Goal: Information Seeking & Learning: Learn about a topic

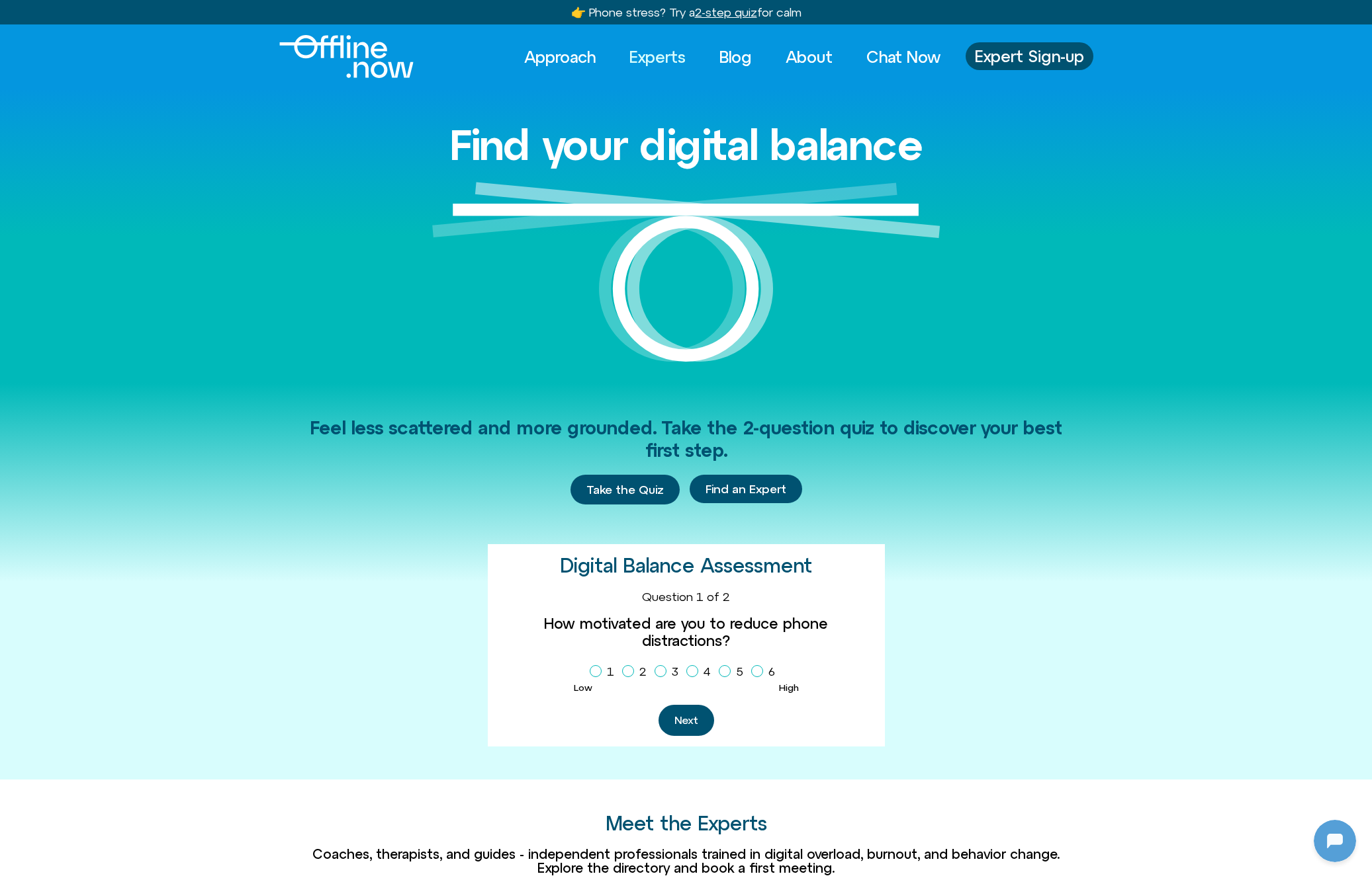
click at [658, 47] on link "Experts" at bounding box center [657, 57] width 80 height 29
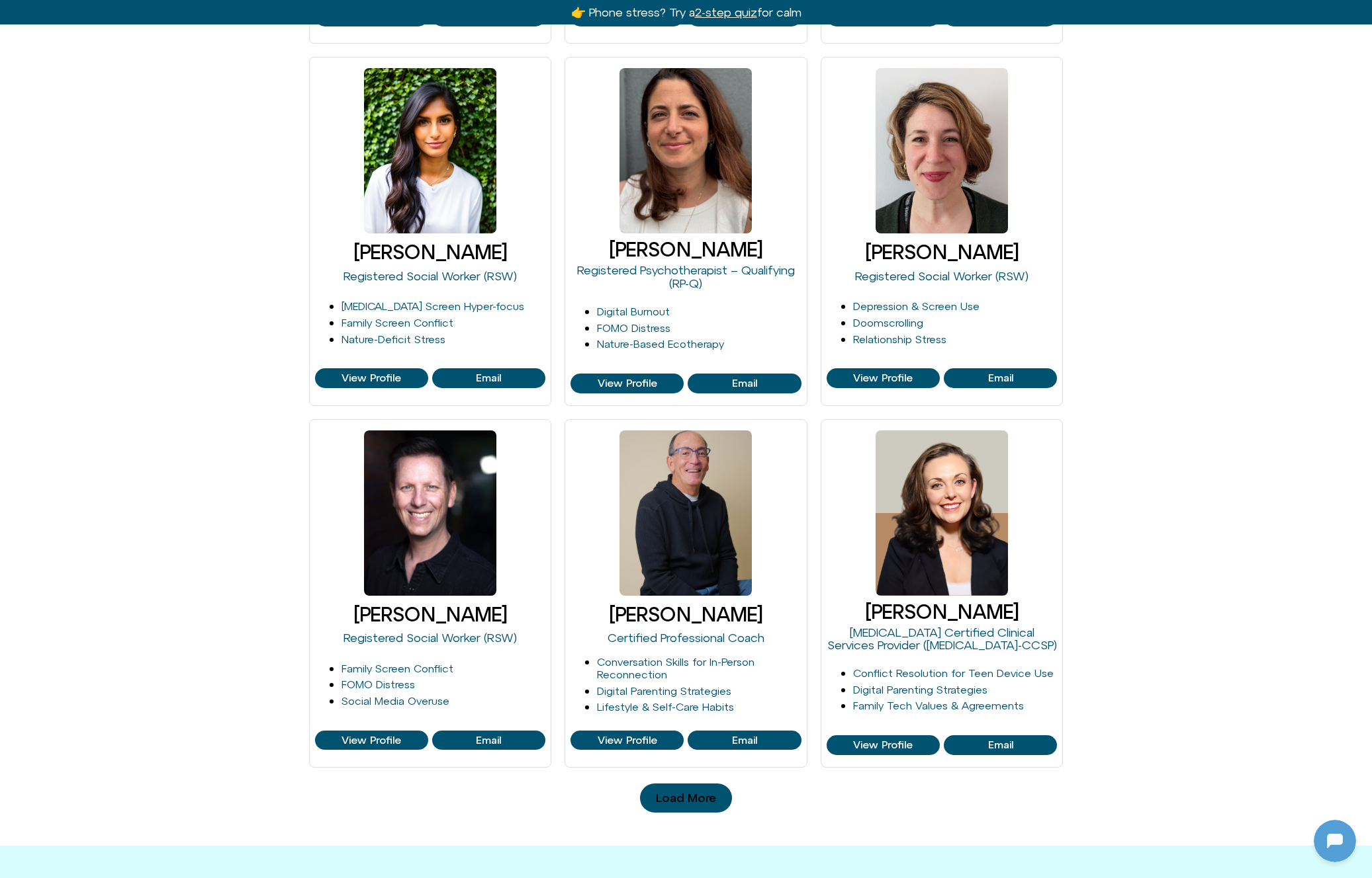
scroll to position [1328, 0]
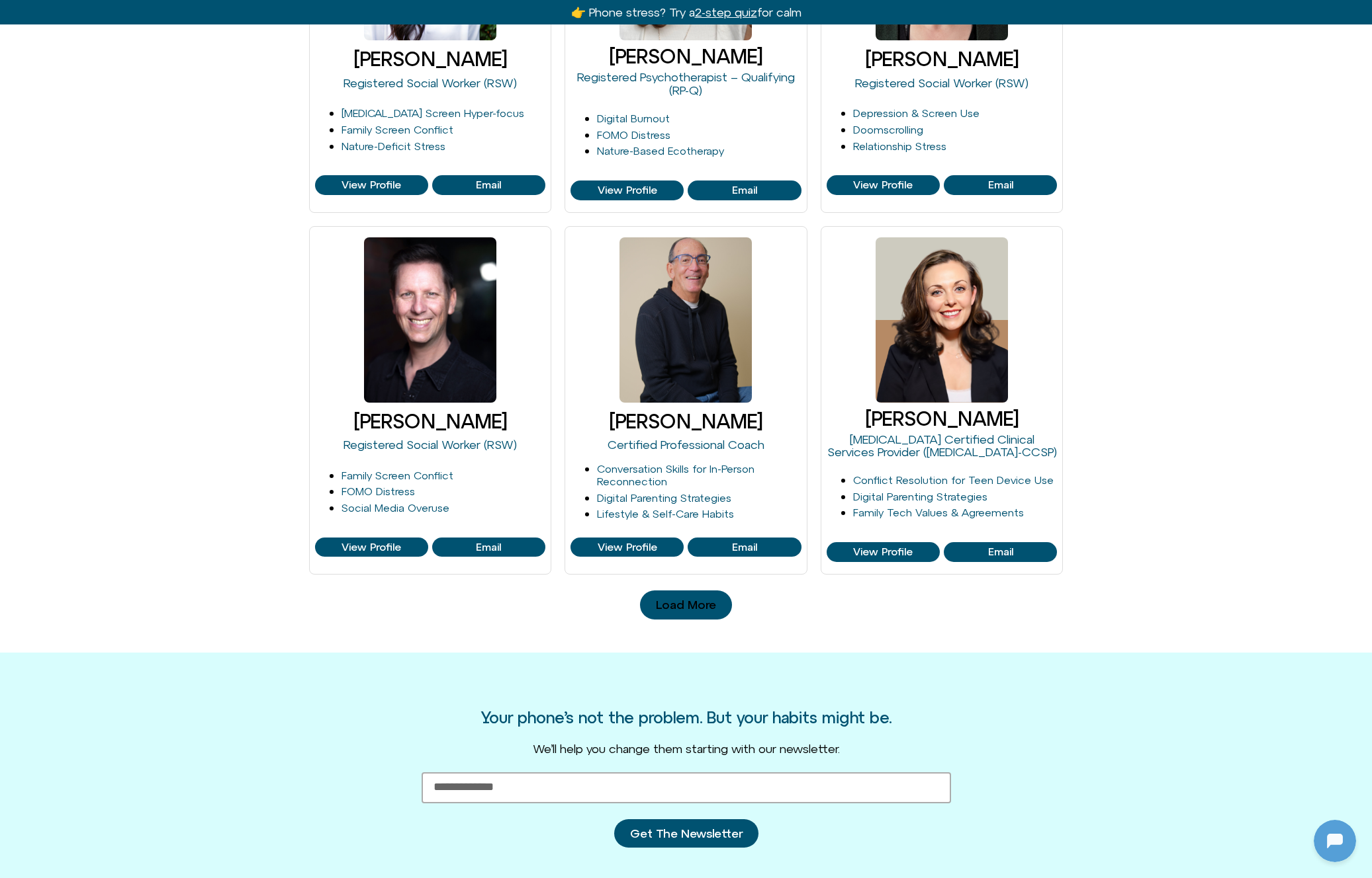
scroll to position [1121, 0]
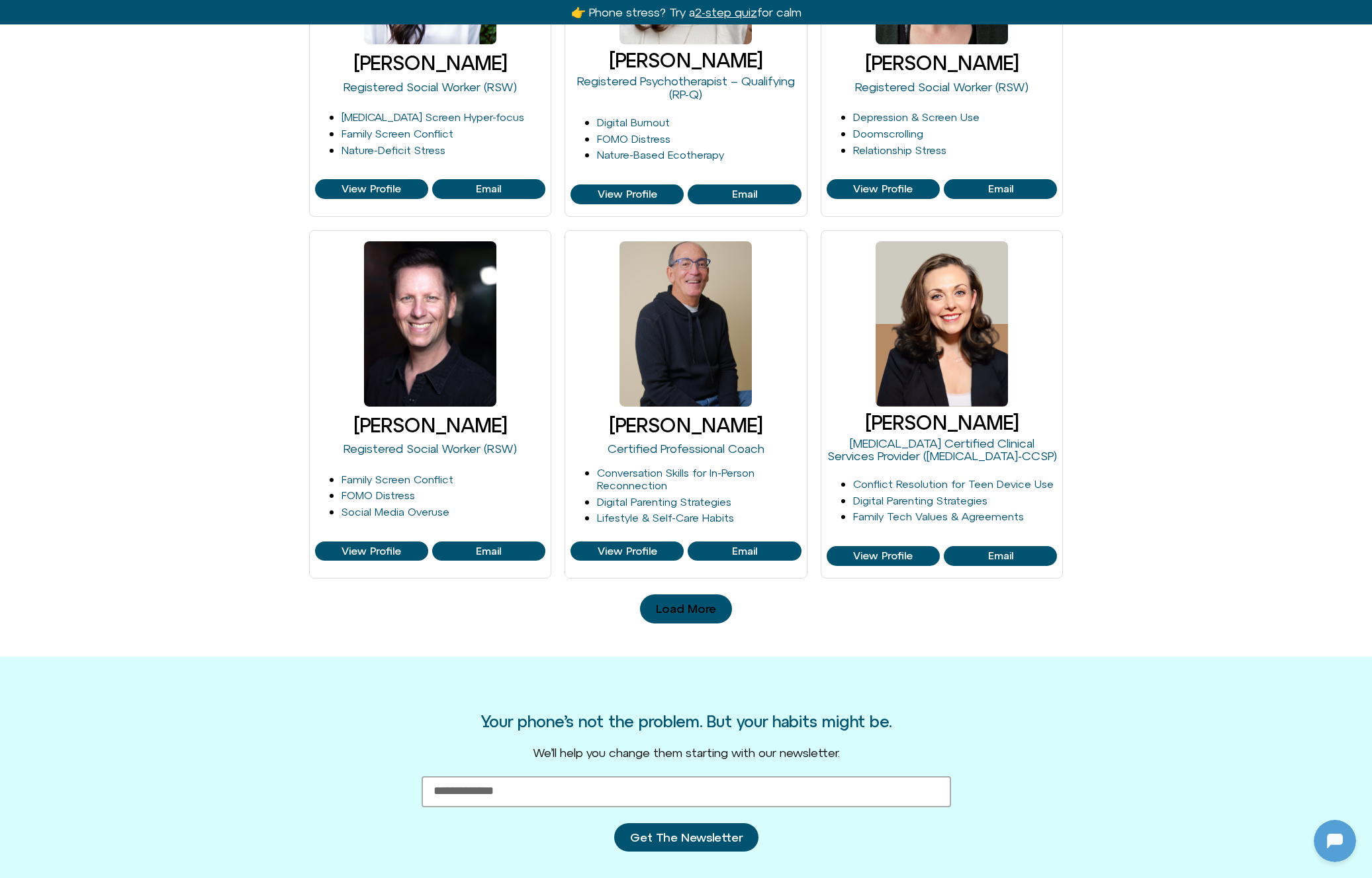
click at [704, 611] on span "Load More" at bounding box center [685, 608] width 60 height 13
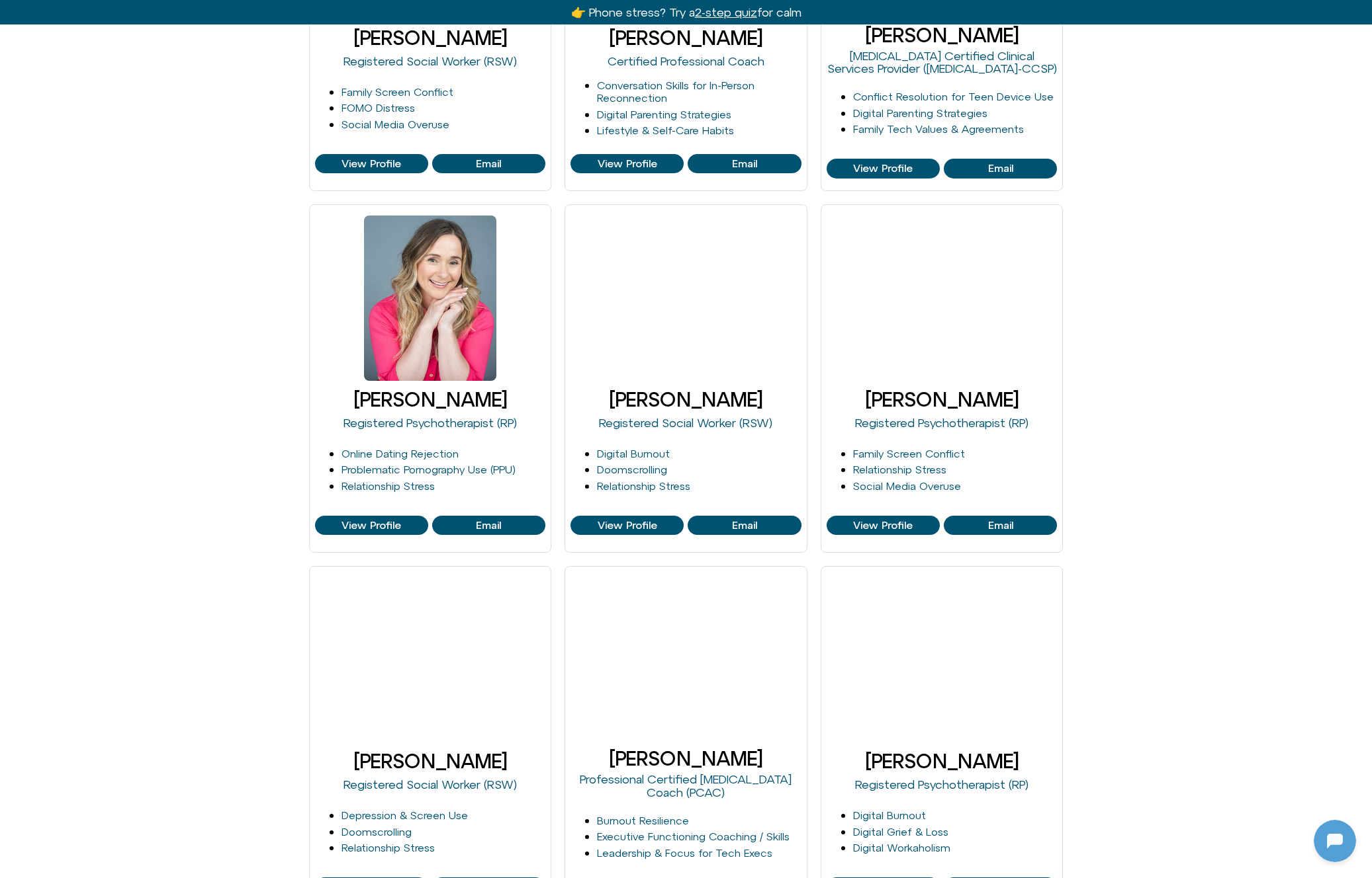
scroll to position [553, 0]
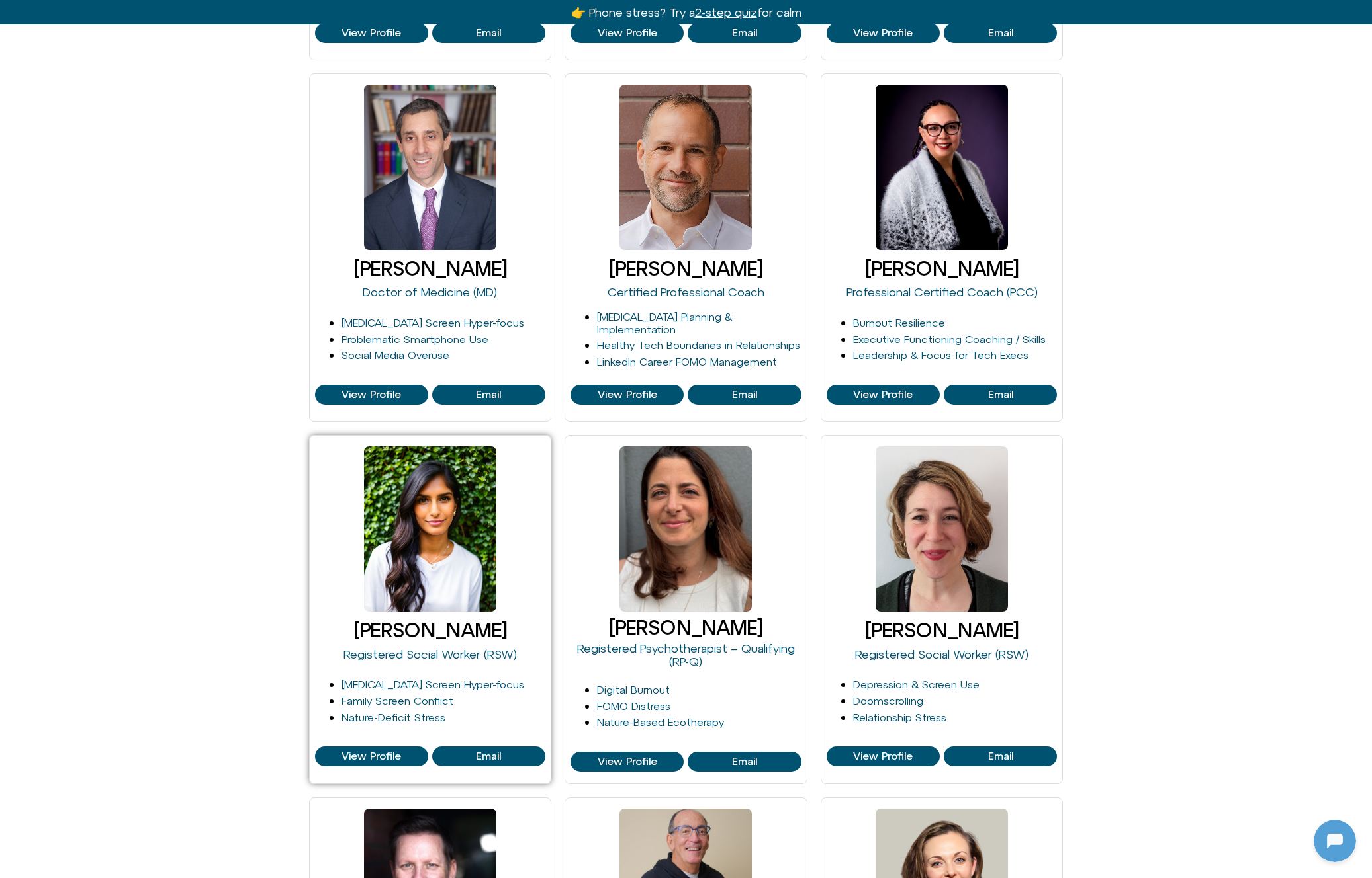
drag, startPoint x: 527, startPoint y: 625, endPoint x: 321, endPoint y: 638, distance: 206.4
click at [321, 638] on h3 "Harshi Sritharan" at bounding box center [430, 630] width 231 height 22
click at [1131, 225] on div "Blair Wexler-Singer Registered Social Worker (RSW) Depression & Screen Use Digi…" at bounding box center [686, 792] width 1372 height 2188
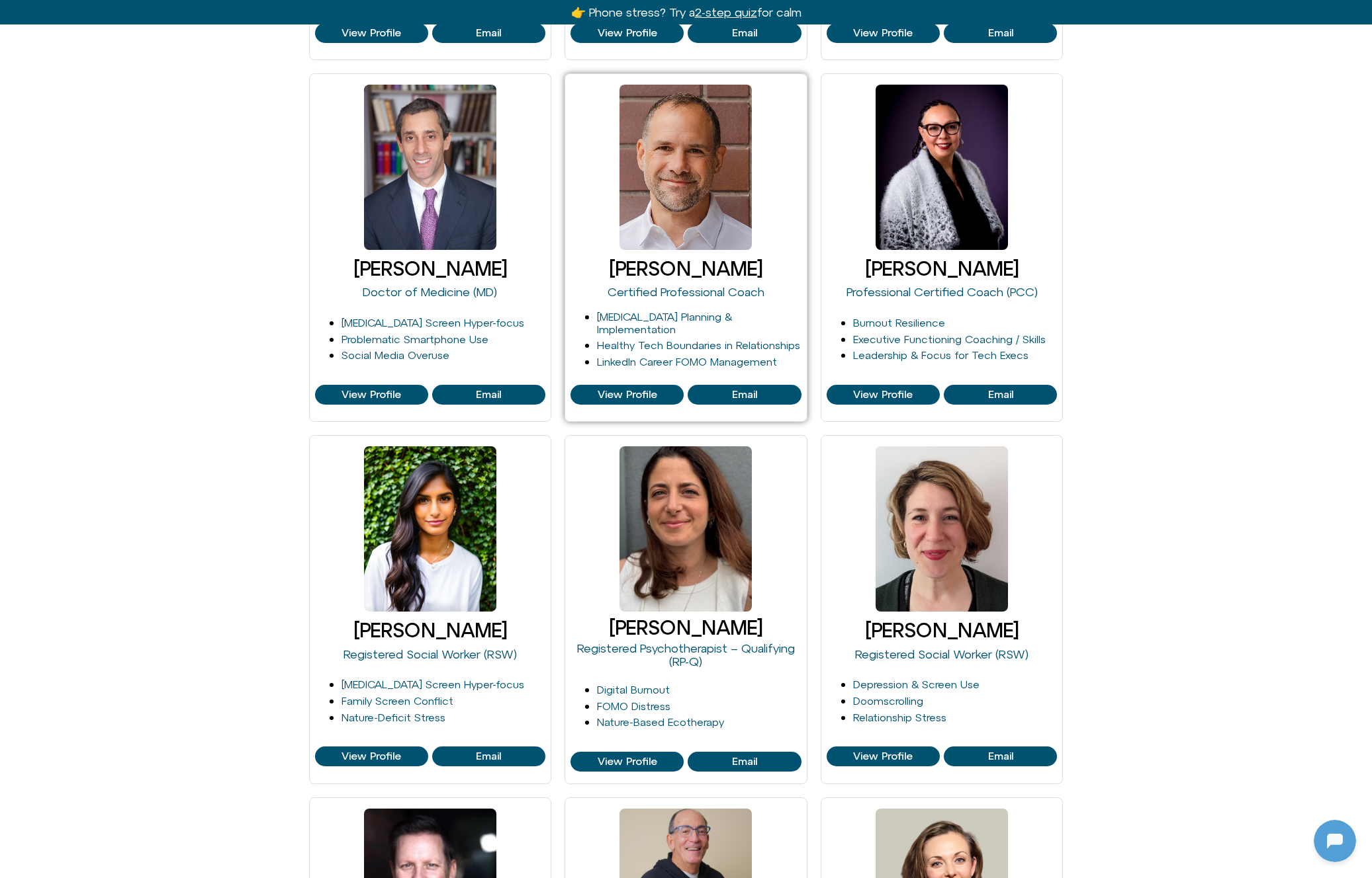
click at [670, 225] on div at bounding box center [685, 167] width 132 height 165
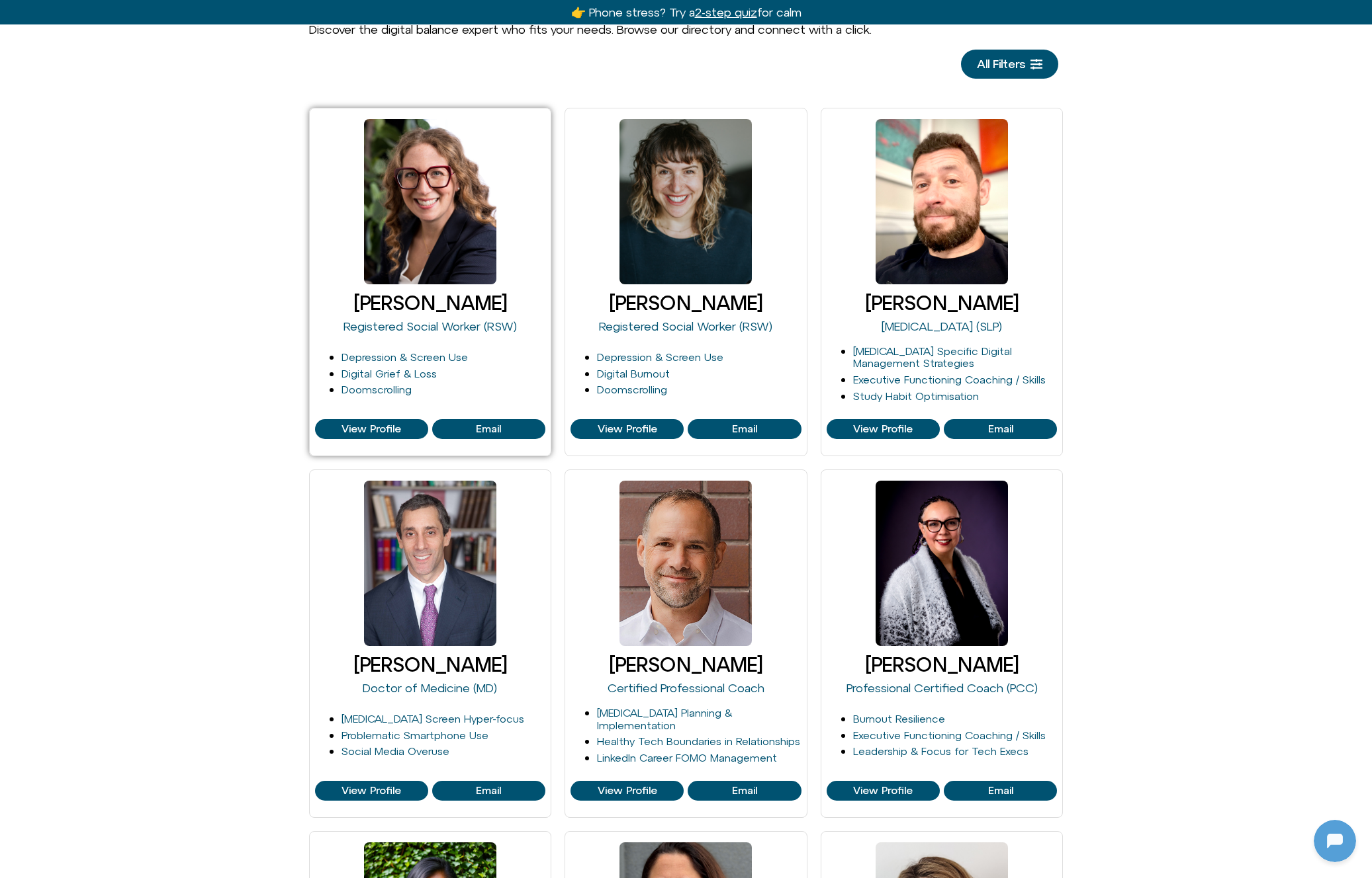
scroll to position [0, 0]
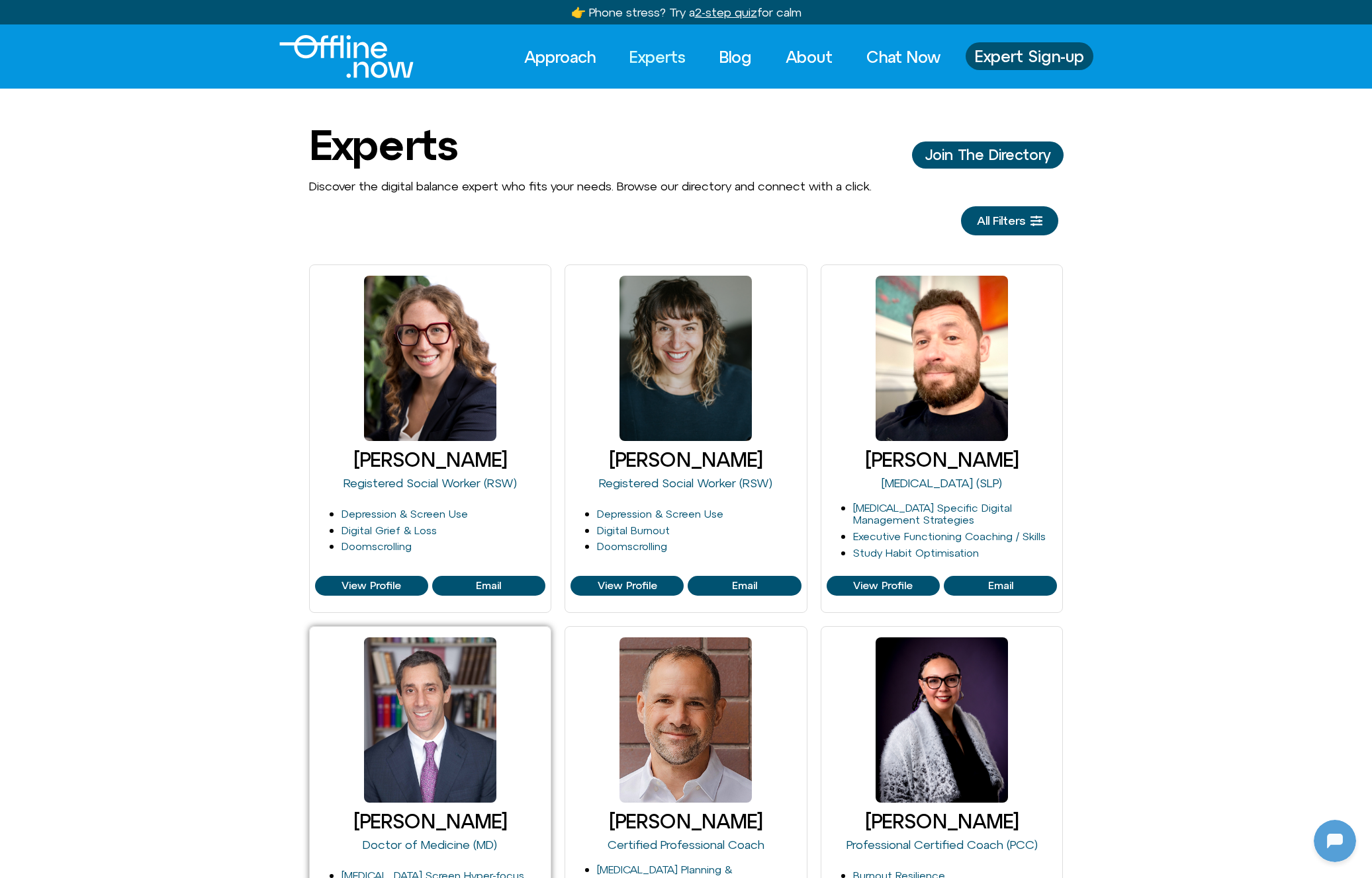
click at [449, 720] on div at bounding box center [430, 720] width 132 height 165
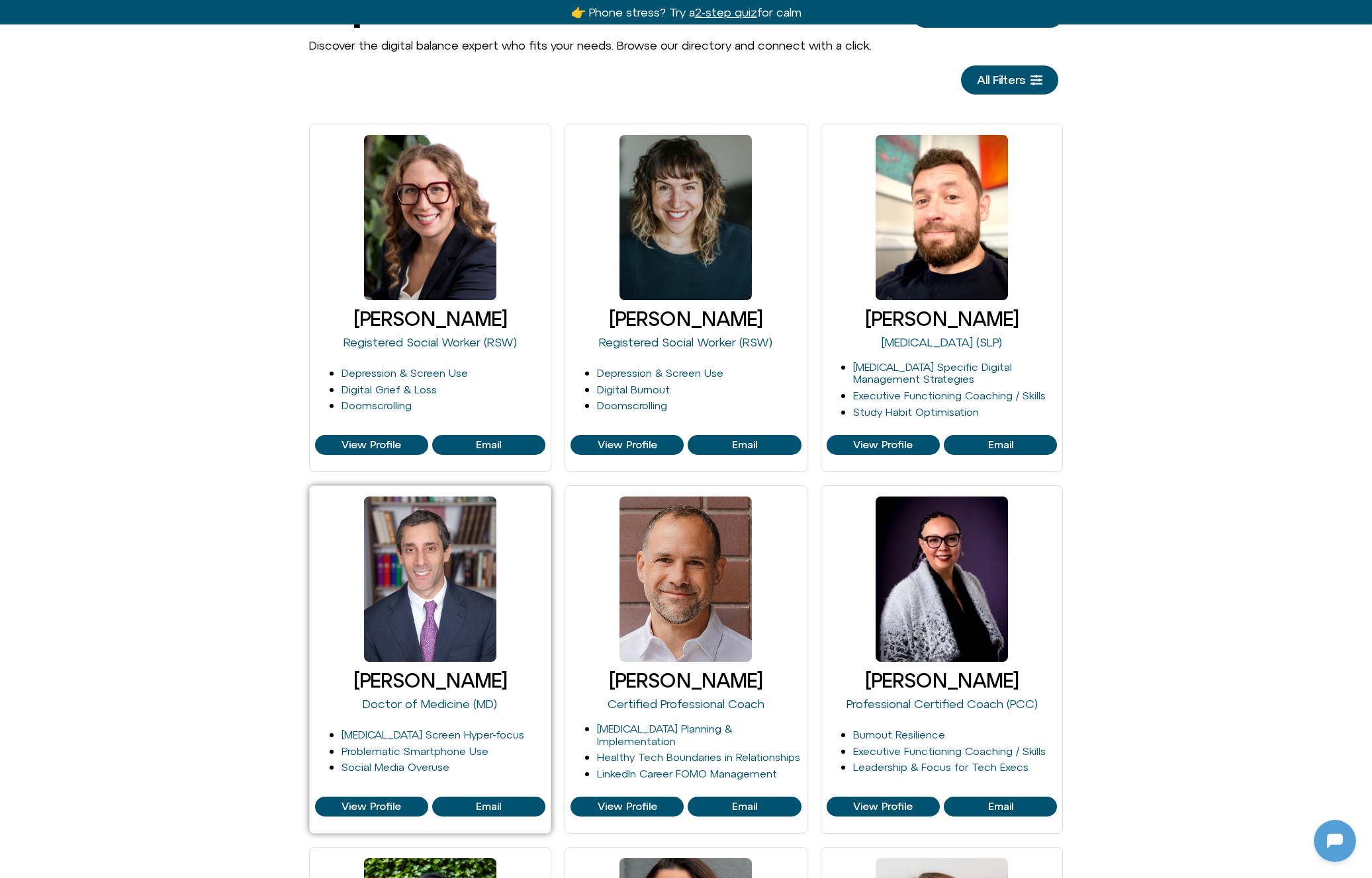
scroll to position [269, 0]
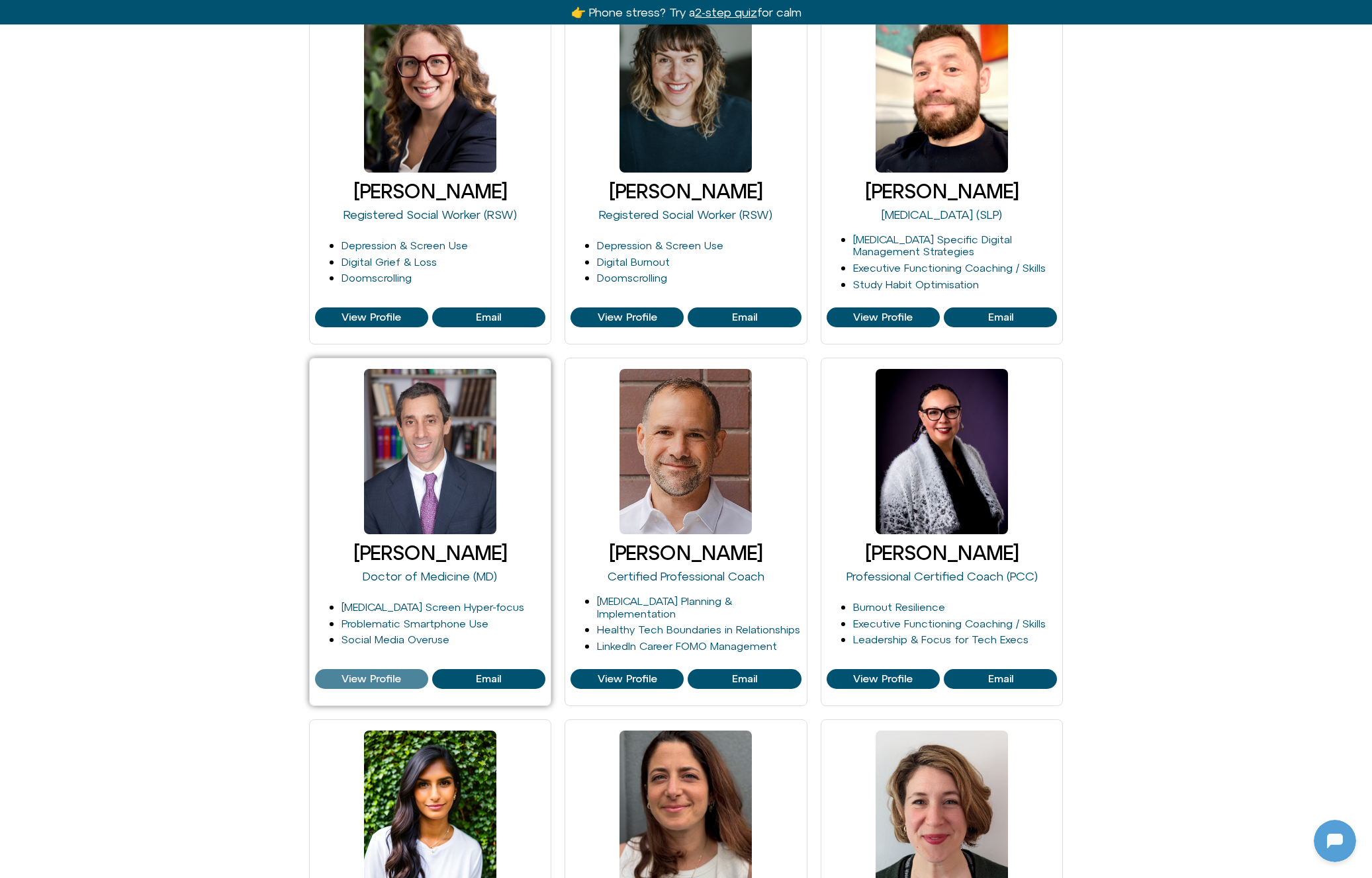
click at [374, 674] on span "View Profile" at bounding box center [371, 680] width 59 height 12
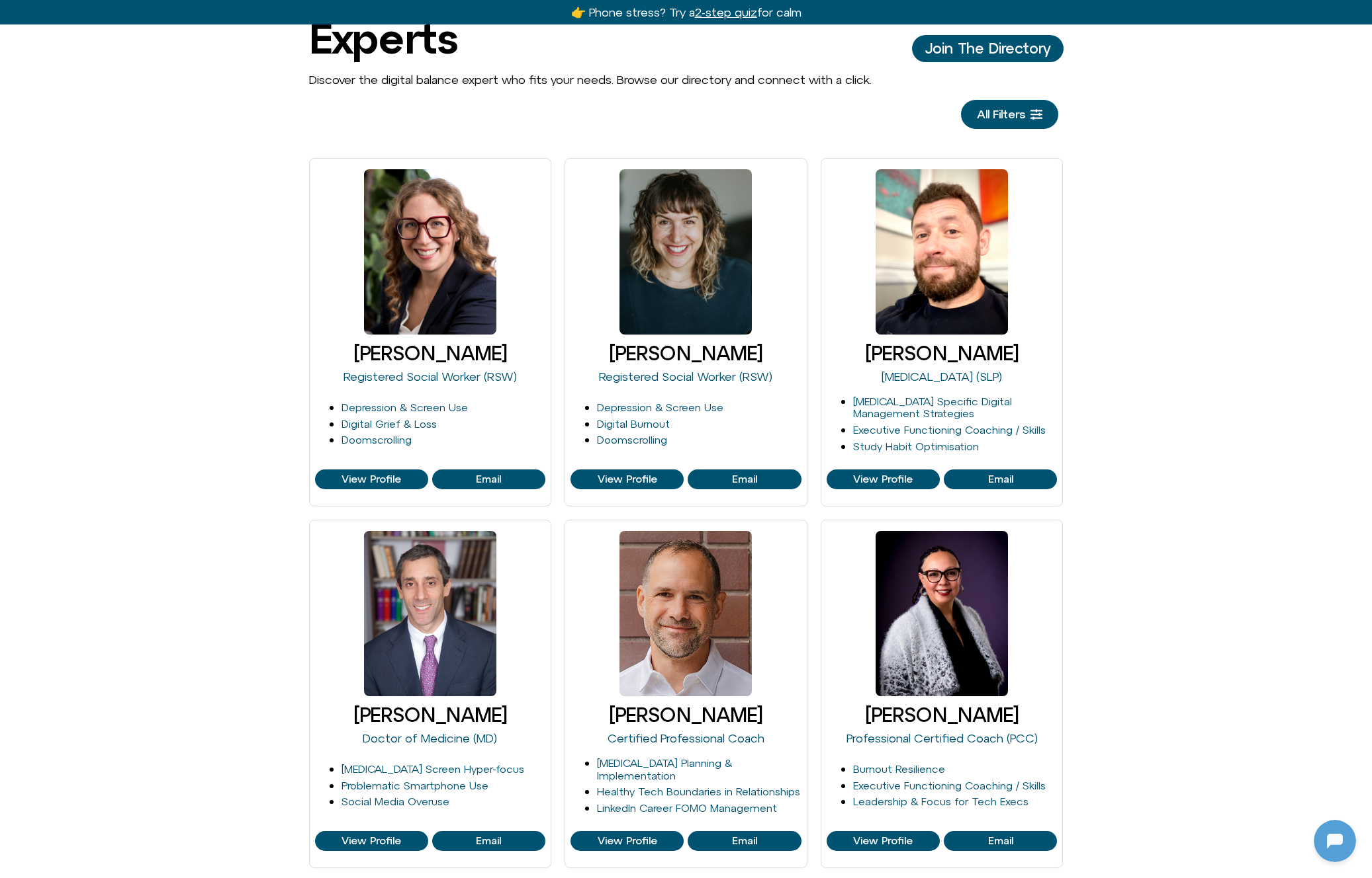
scroll to position [0, 0]
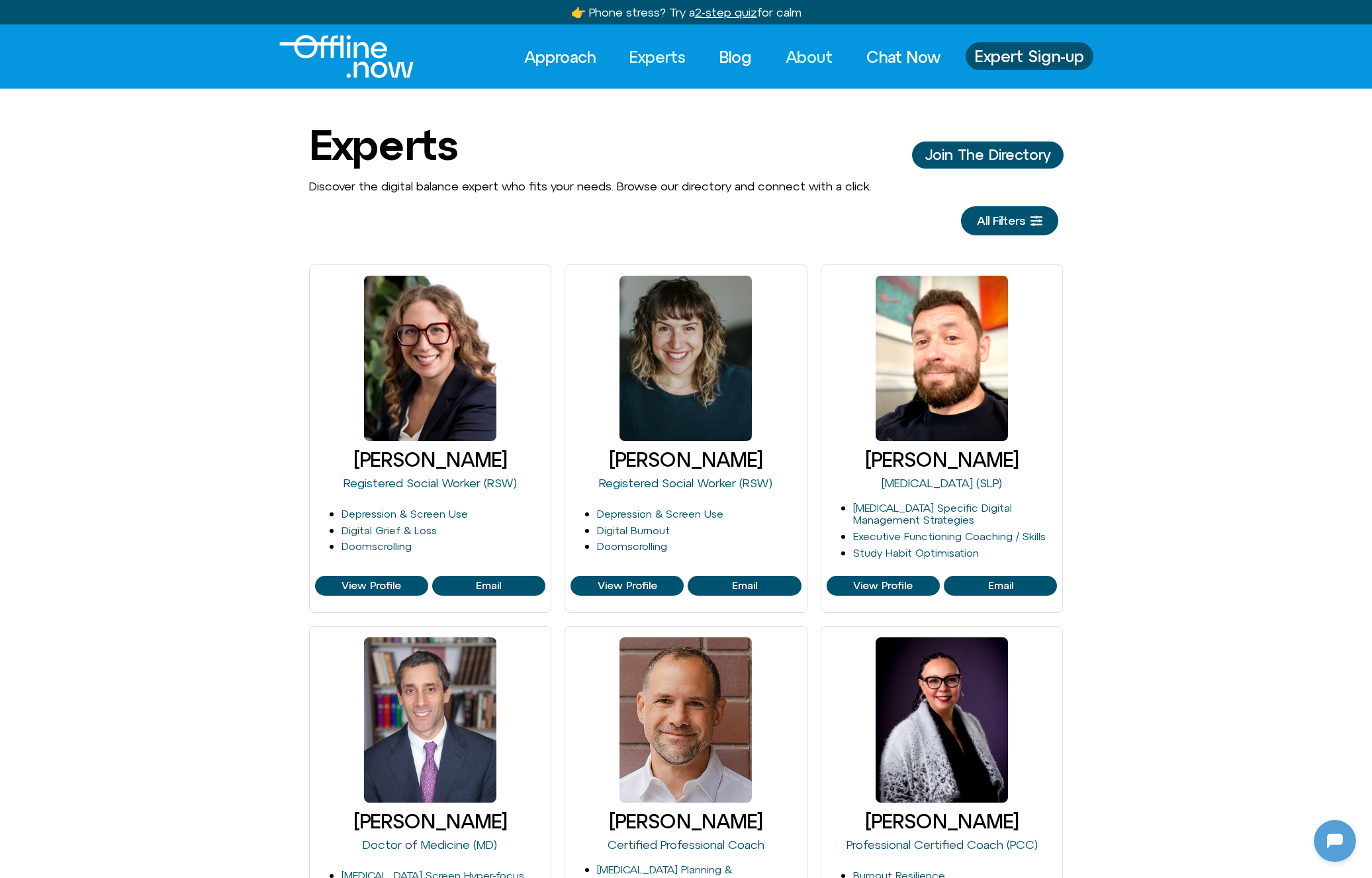
click at [793, 51] on link "About" at bounding box center [809, 57] width 71 height 29
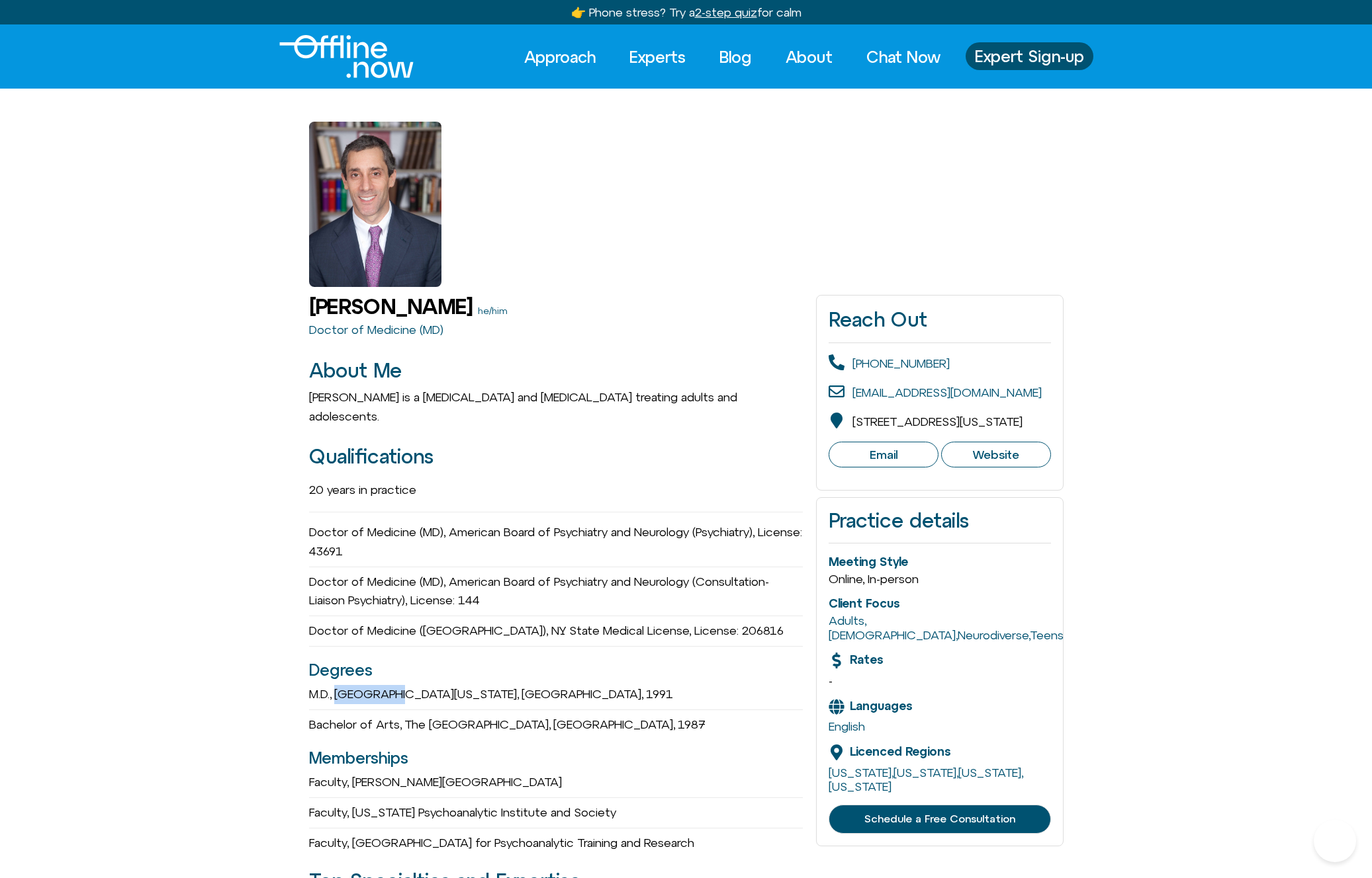
click at [377, 687] on span "University Of Maryland School Of Medicine," at bounding box center [427, 694] width 185 height 14
click at [565, 658] on h3 "Degrees" at bounding box center [556, 670] width 494 height 25
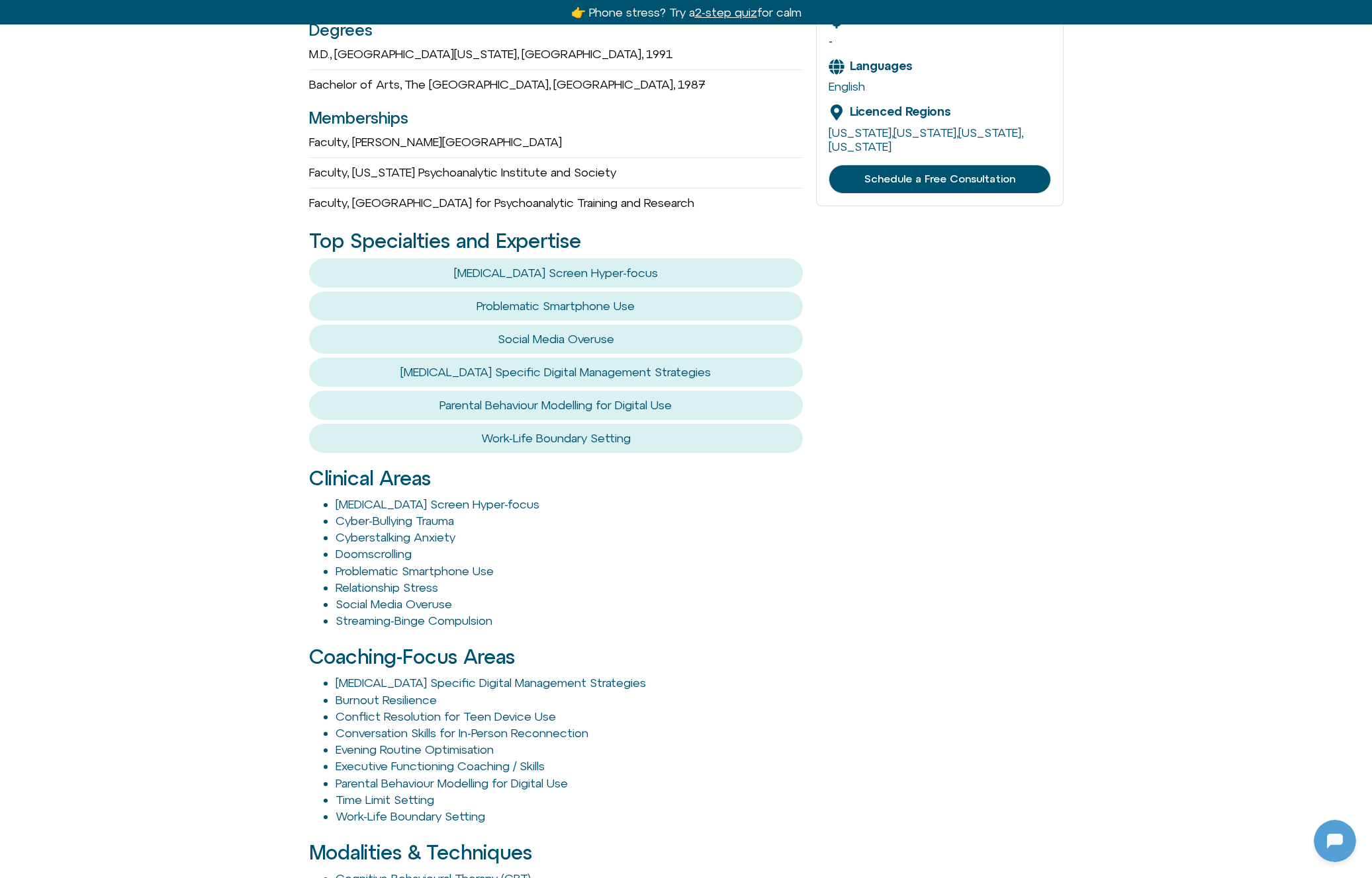
scroll to position [648, 0]
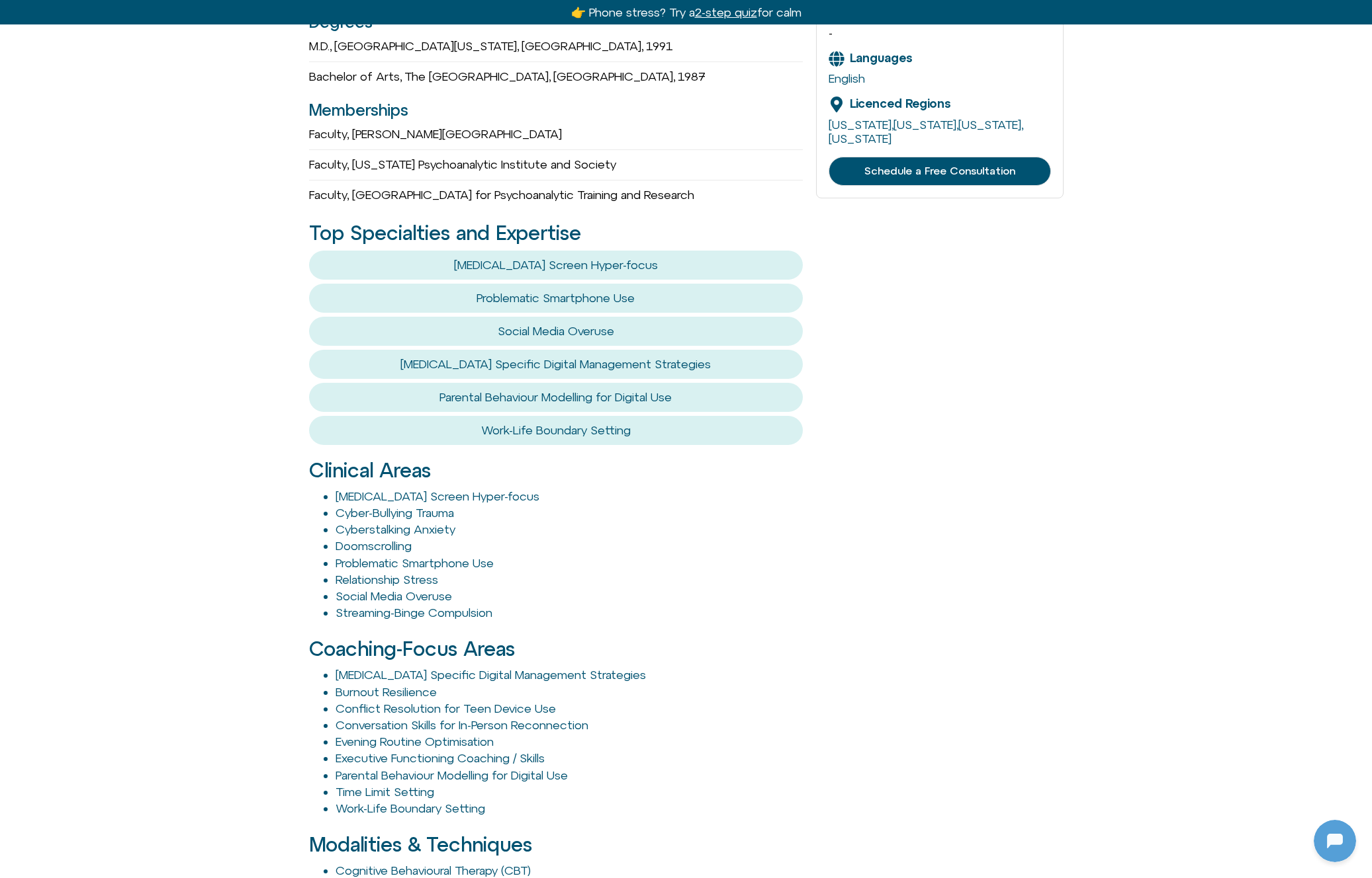
click at [270, 595] on div "David Goldenberg he/him Doctor of Medicine (MD) Email Website About Me Dr Golde…" at bounding box center [686, 426] width 1372 height 1575
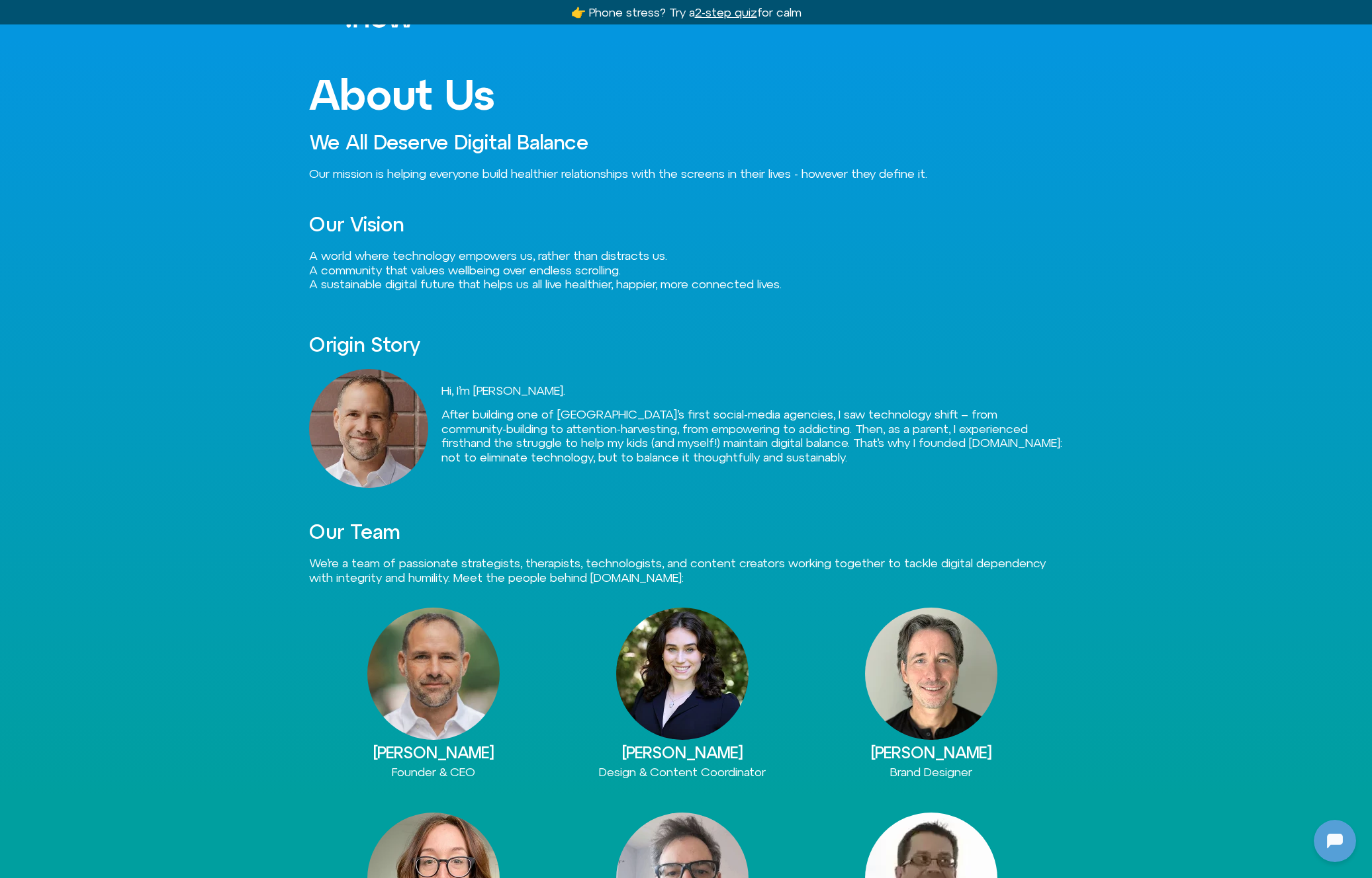
scroll to position [51, 0]
drag, startPoint x: 730, startPoint y: 759, endPoint x: 608, endPoint y: 759, distance: 122.0
click at [608, 759] on h3 "Amy Lester" at bounding box center [683, 752] width 249 height 17
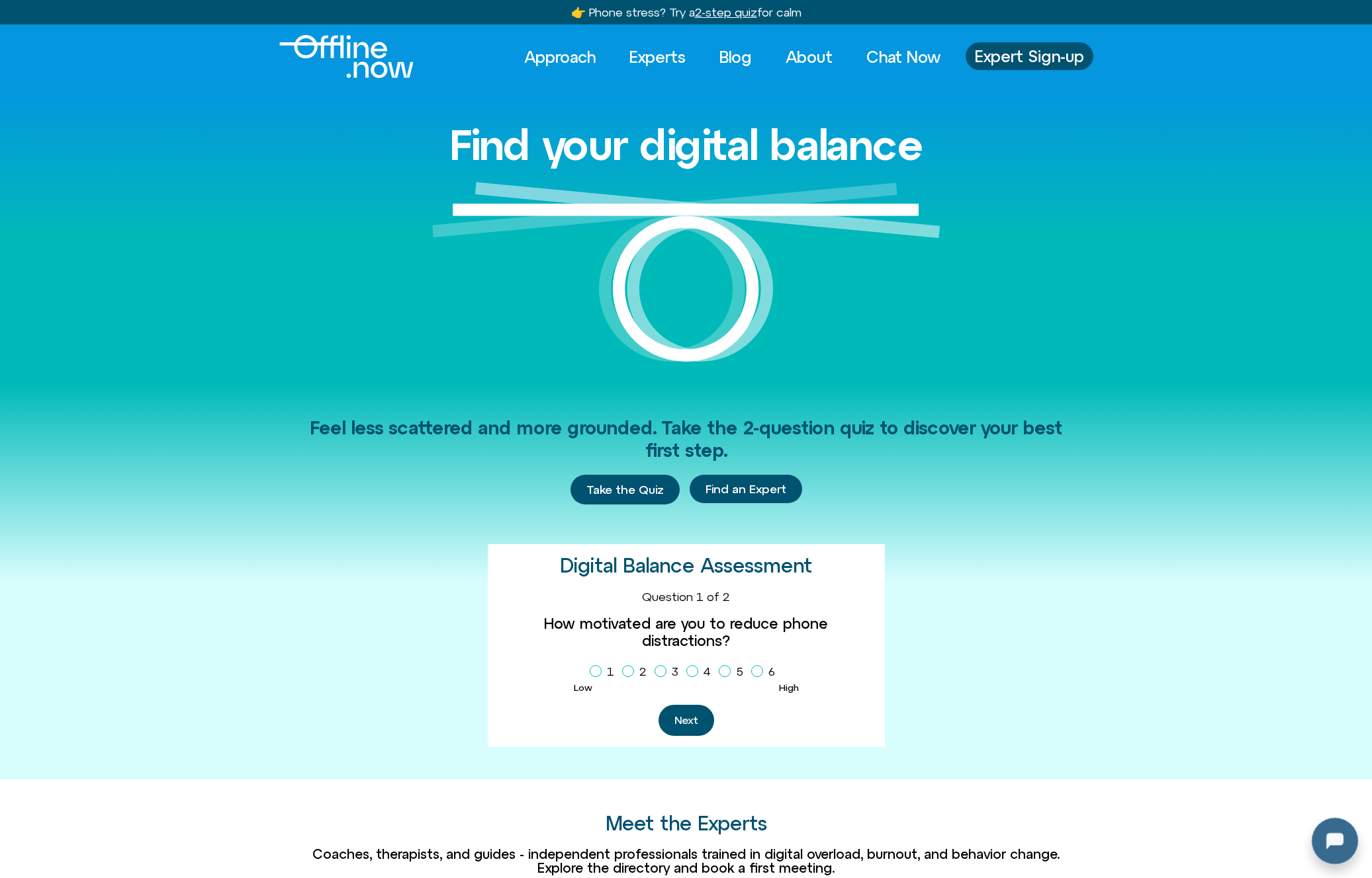
click at [1336, 839] on div at bounding box center [1332, 838] width 43 height 43
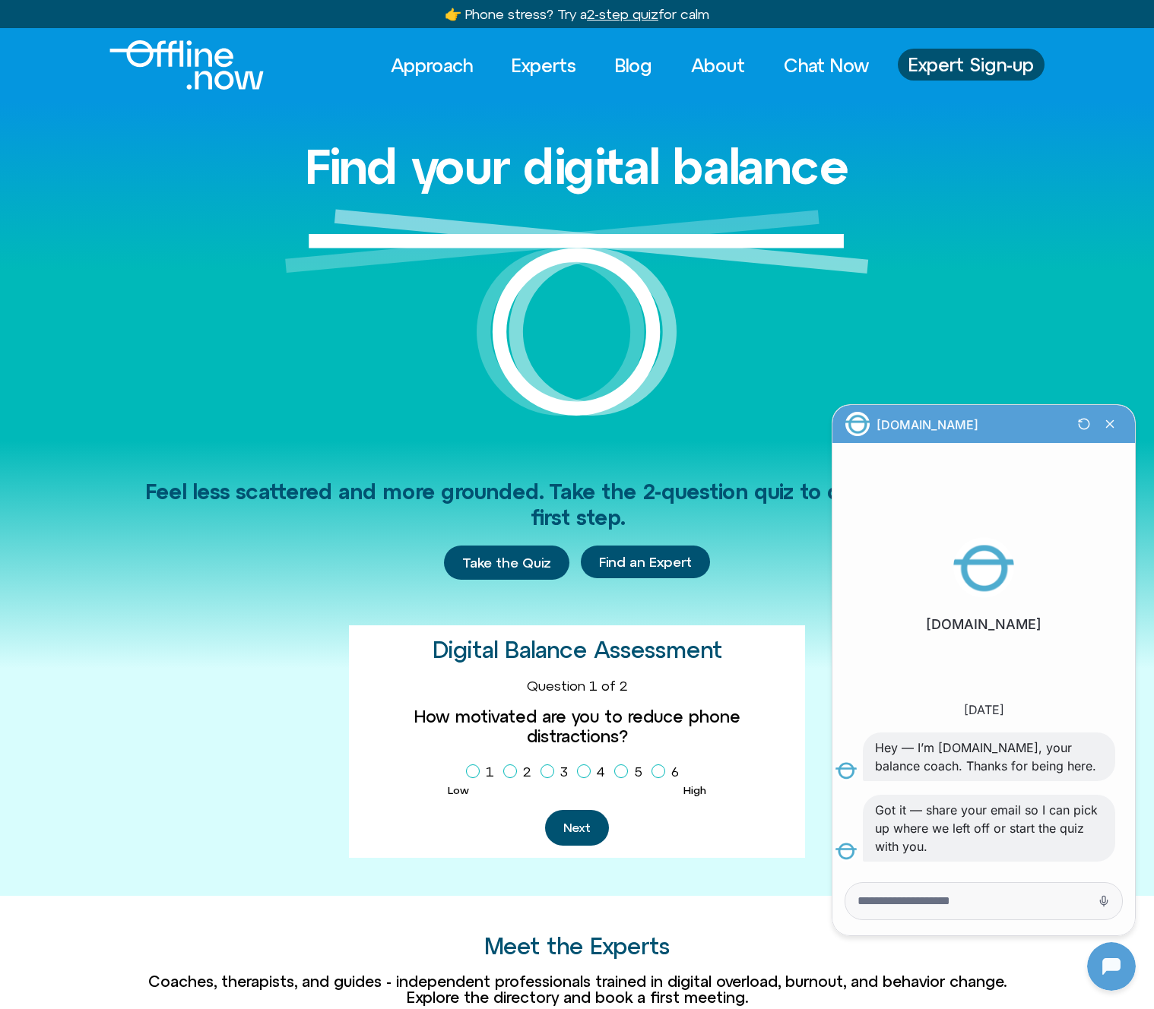
click at [1053, 499] on li "[DOMAIN_NAME]" at bounding box center [983, 575] width 296 height 199
click at [958, 783] on div "Offline.now s Today Hey — I’m Offline.now, your balance coach. Thanks for being…" at bounding box center [983, 653] width 296 height 490
click at [971, 915] on div at bounding box center [983, 901] width 277 height 36
click at [960, 868] on div "Offline.now s Today Hey — I’m Offline.now, your balance coach. Thanks for being…" at bounding box center [983, 653] width 296 height 490
click at [960, 917] on div at bounding box center [983, 901] width 277 height 36
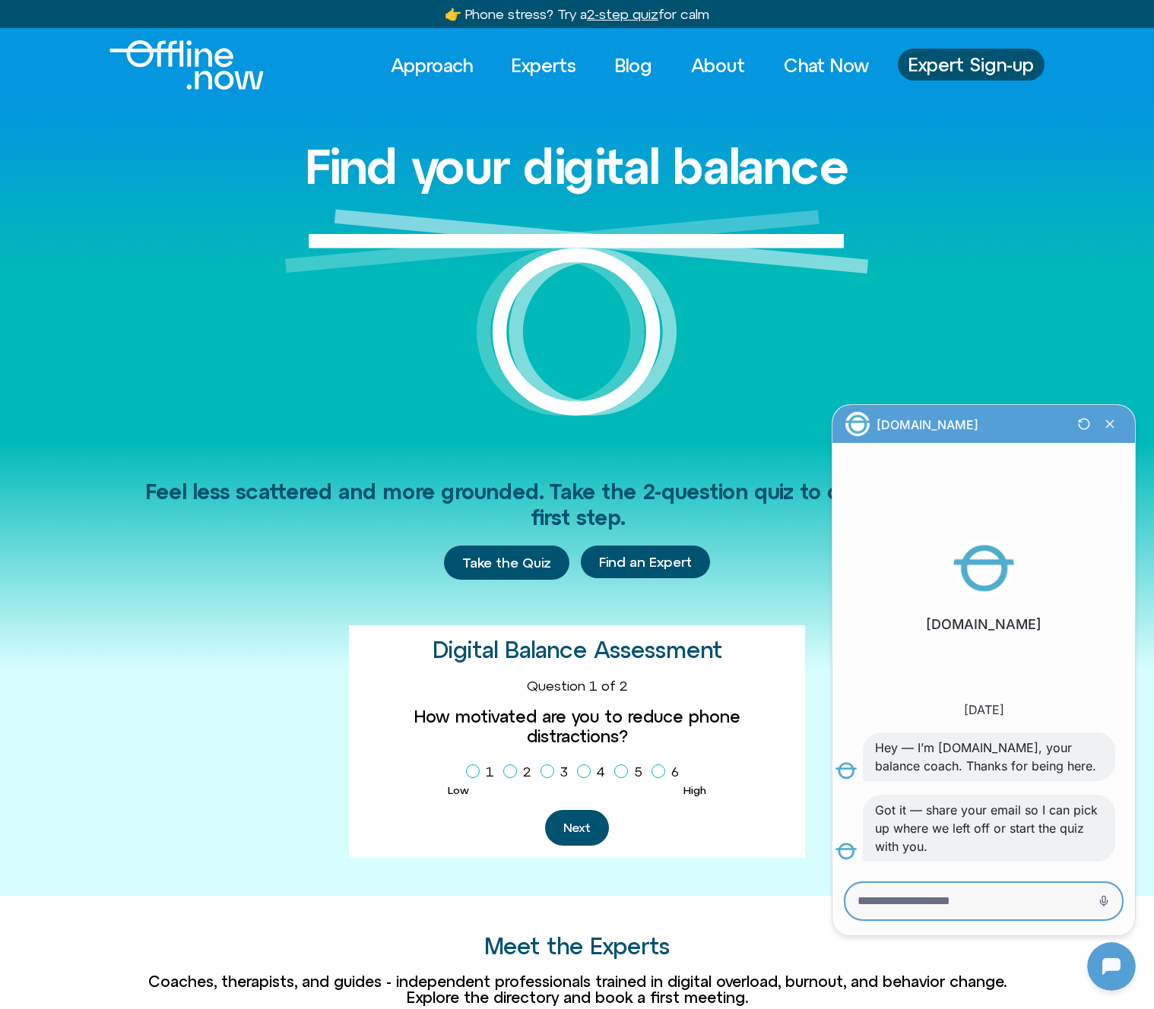
click at [960, 904] on textarea "Message Input" at bounding box center [962, 901] width 210 height 15
type textarea "**"
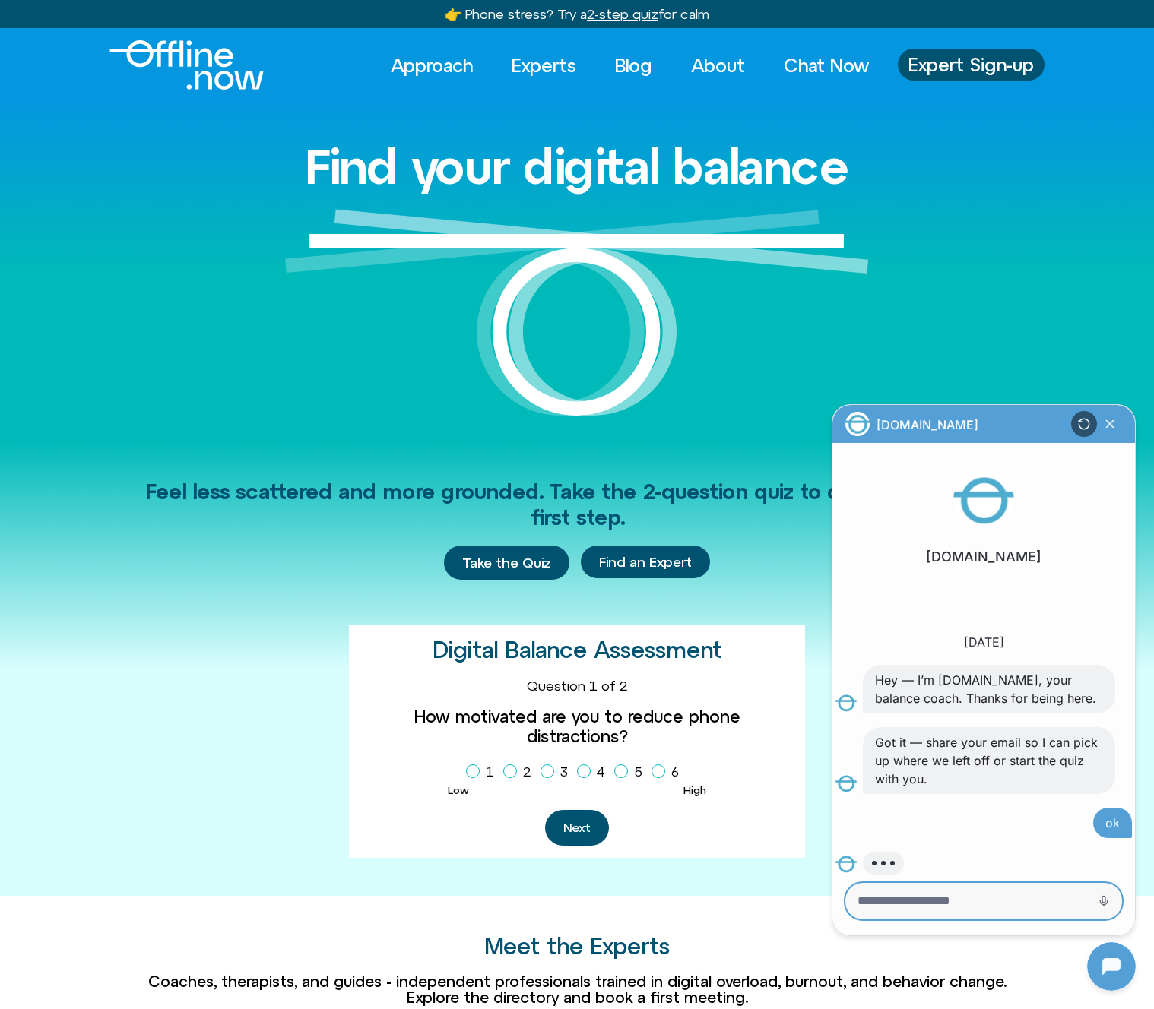
scroll to position [22, 0]
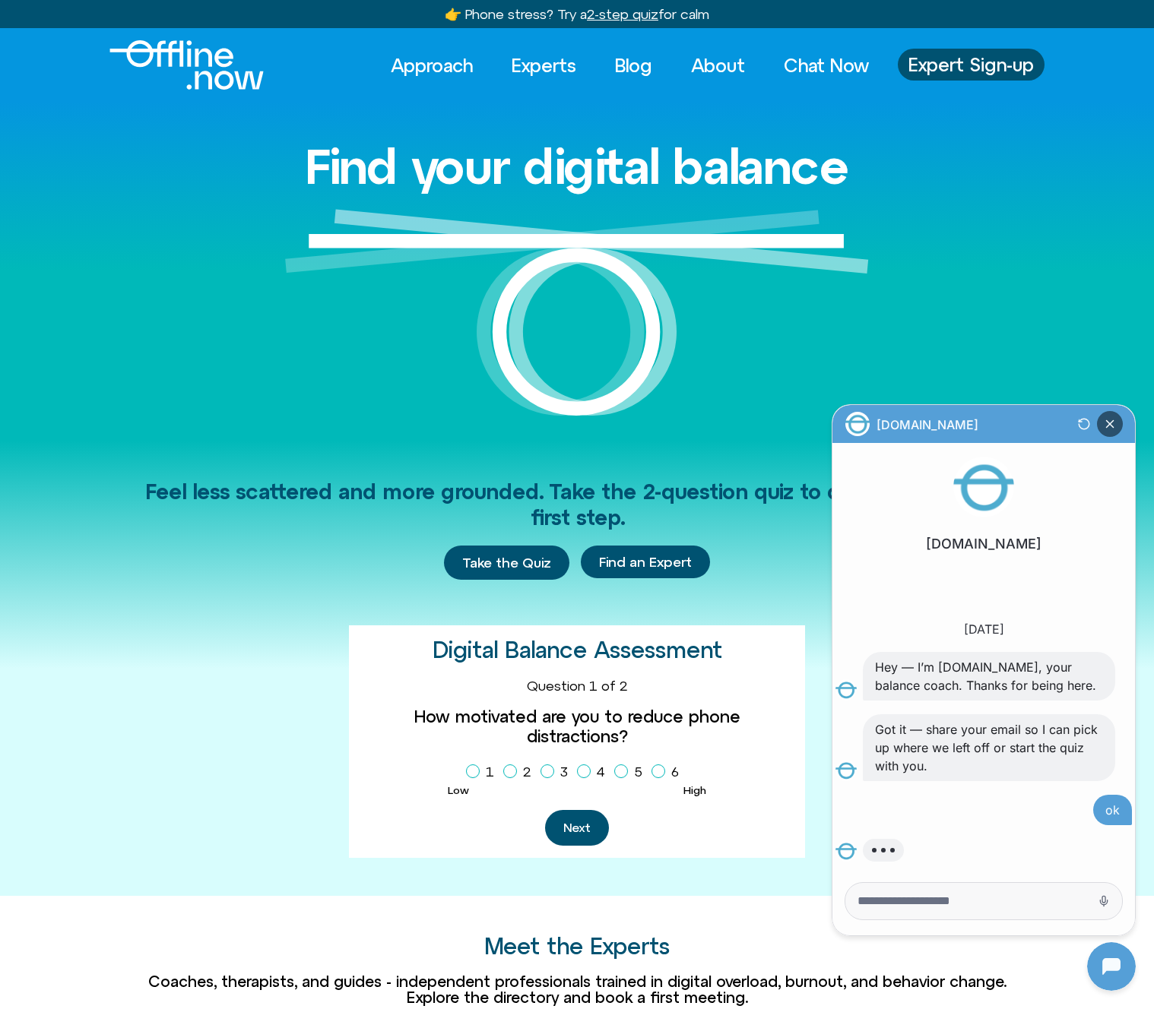
click at [1098, 419] on icon "Close Chatbot Button" at bounding box center [1110, 424] width 26 height 26
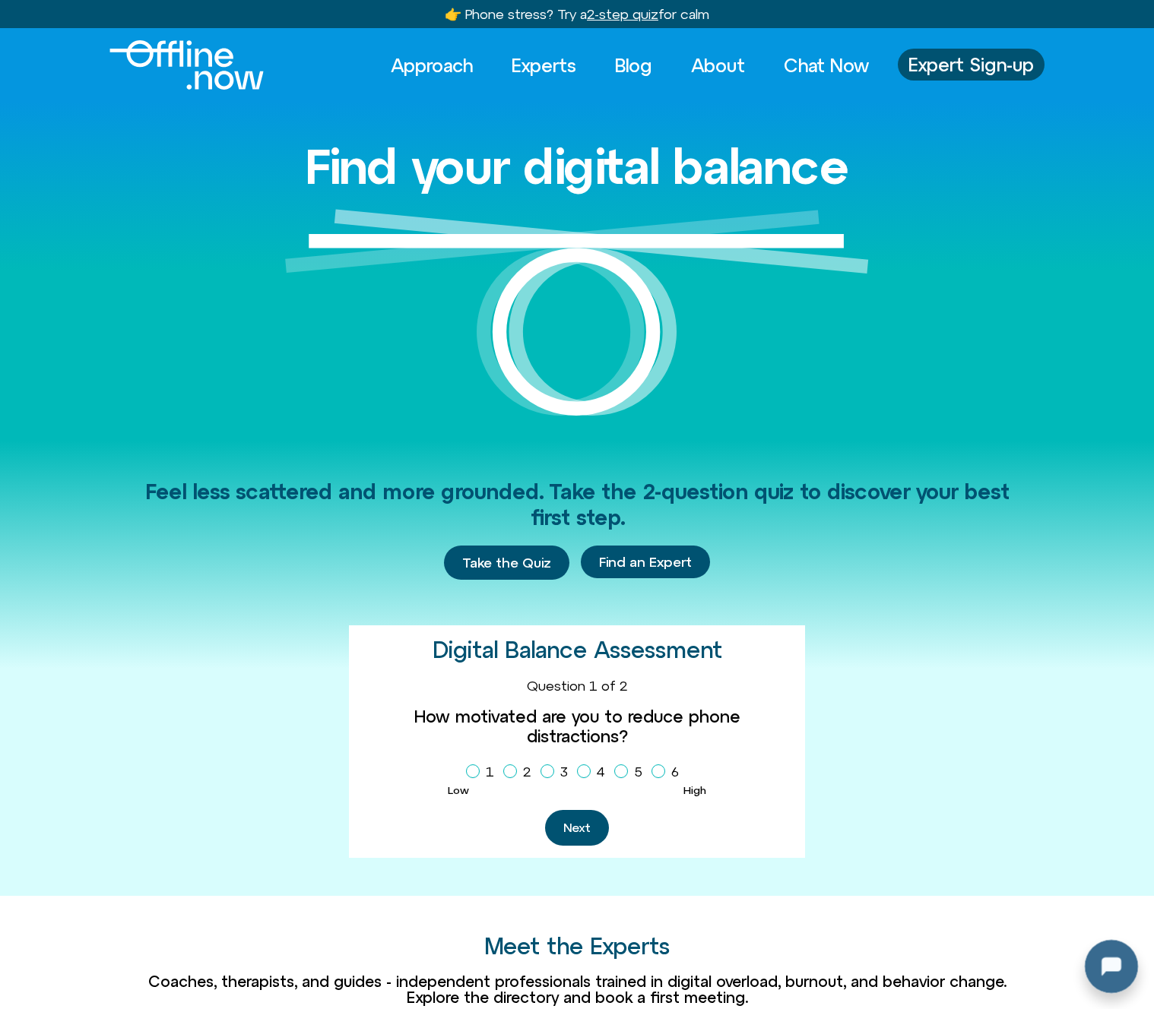
scroll to position [66, 0]
click at [1108, 968] on div at bounding box center [1111, 966] width 49 height 49
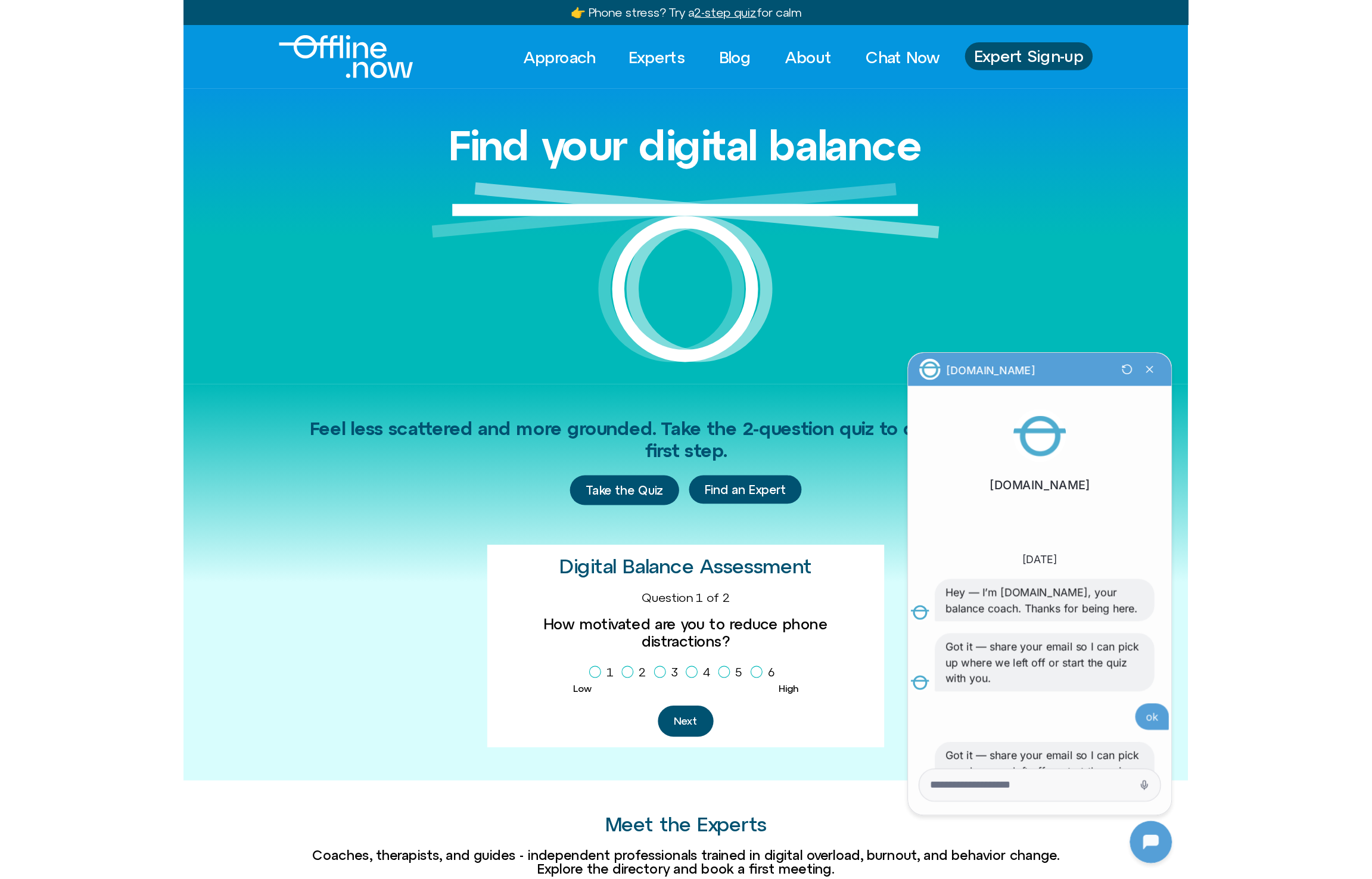
scroll to position [52, 0]
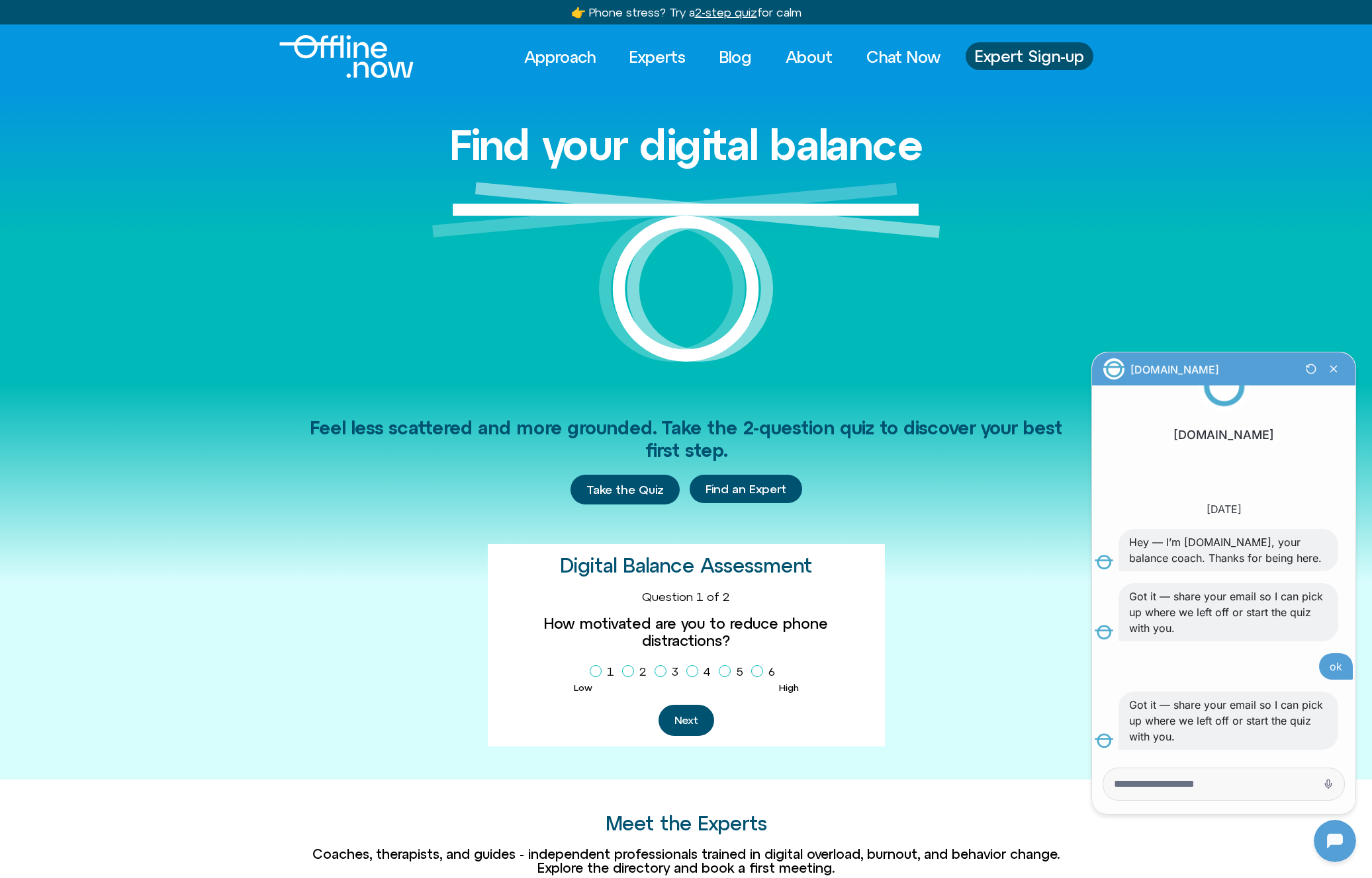
click at [1004, 115] on div "Find your digital balance" at bounding box center [686, 236] width 1372 height 294
click at [647, 71] on div "Approach Experts Blog About Chat Now Approach Experts Blog About Chat Now Exper…" at bounding box center [686, 56] width 814 height 43
click at [646, 62] on link "Experts" at bounding box center [657, 57] width 80 height 29
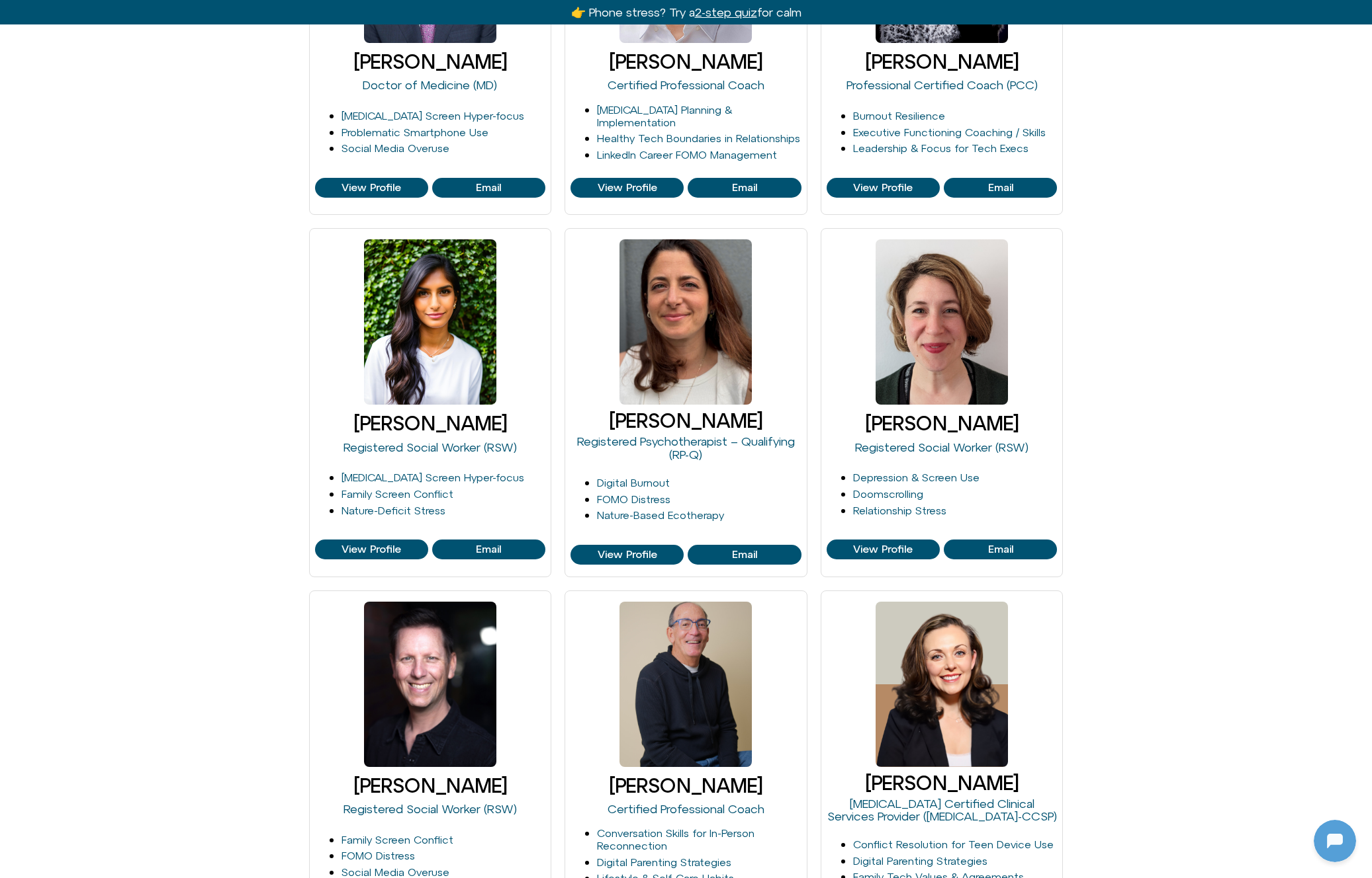
scroll to position [878, 0]
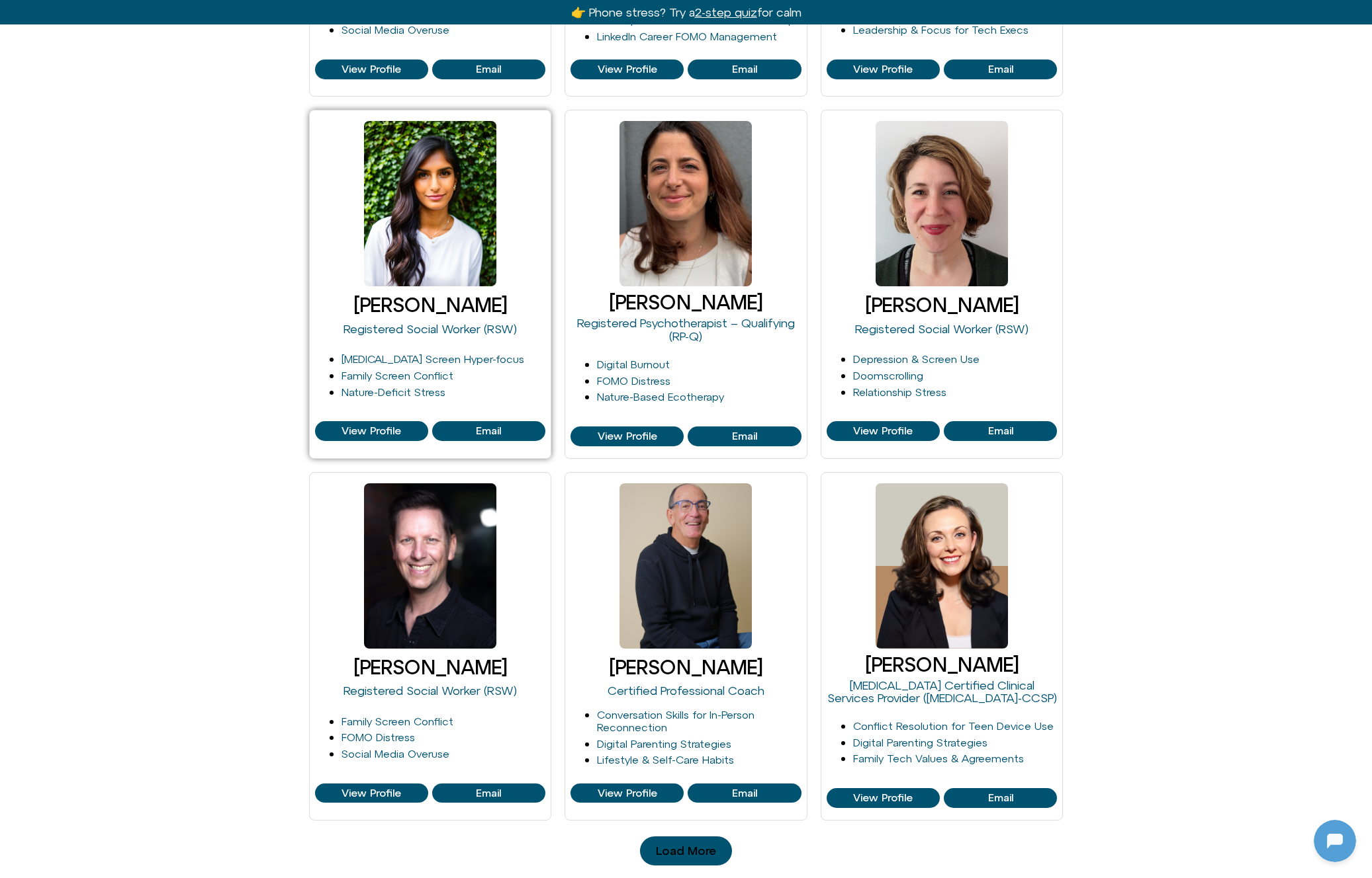
click at [316, 301] on h3 "[PERSON_NAME]" at bounding box center [430, 305] width 231 height 22
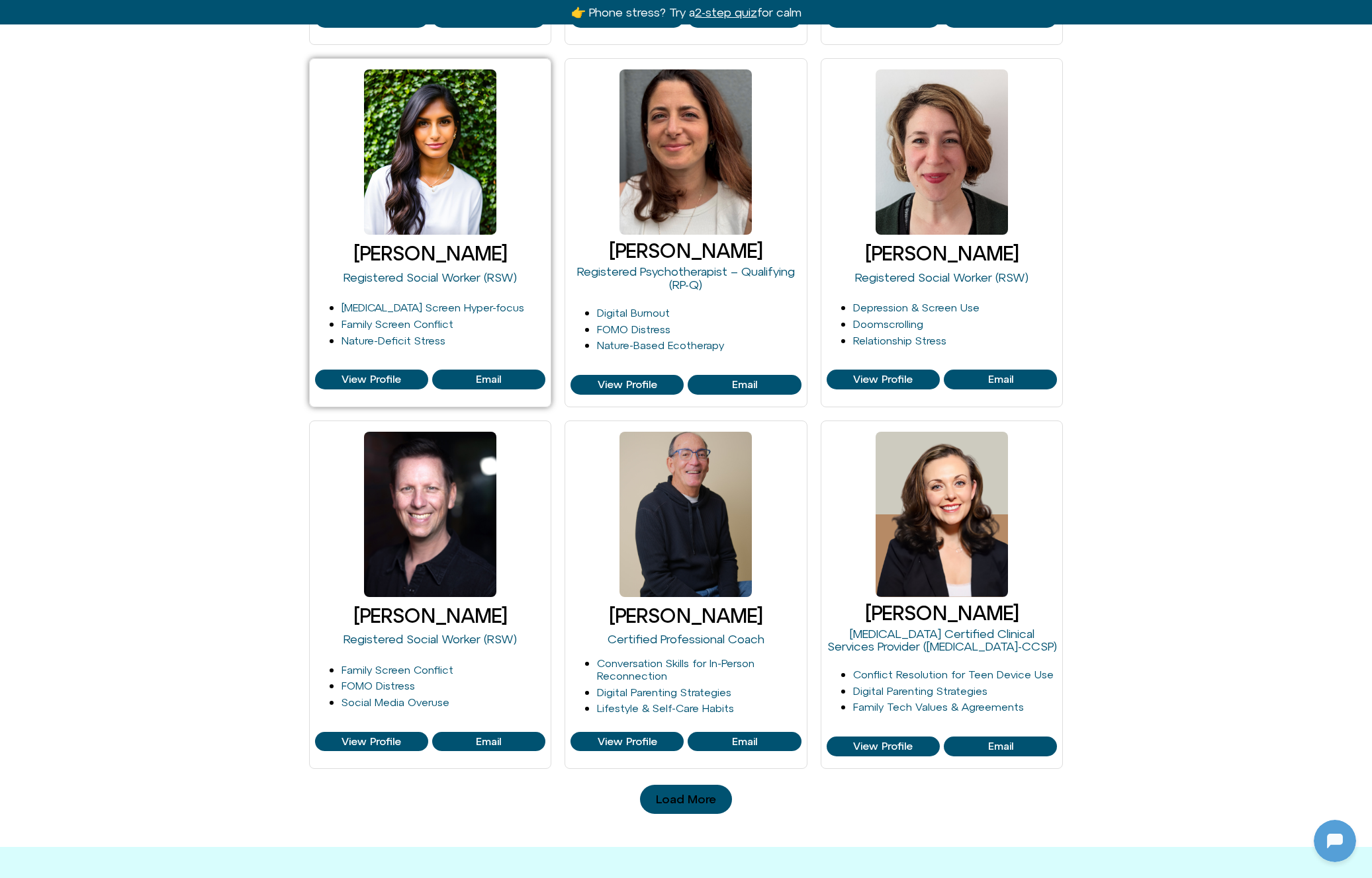
scroll to position [927, 0]
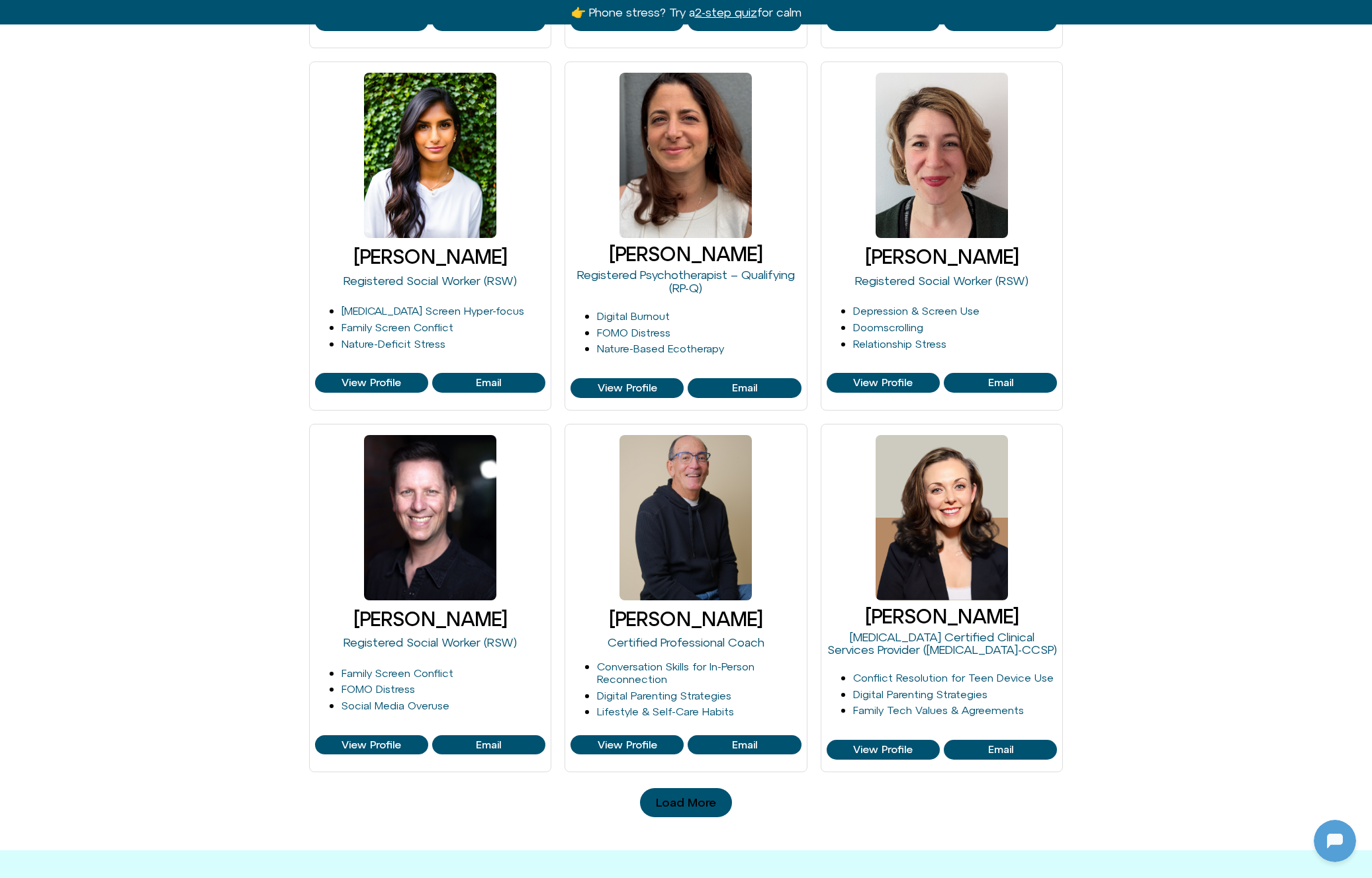
click at [141, 353] on div "[PERSON_NAME] Registered Social Worker (RSW) [MEDICAL_DATA] & Screen Use Digita…" at bounding box center [686, 70] width 1372 height 1492
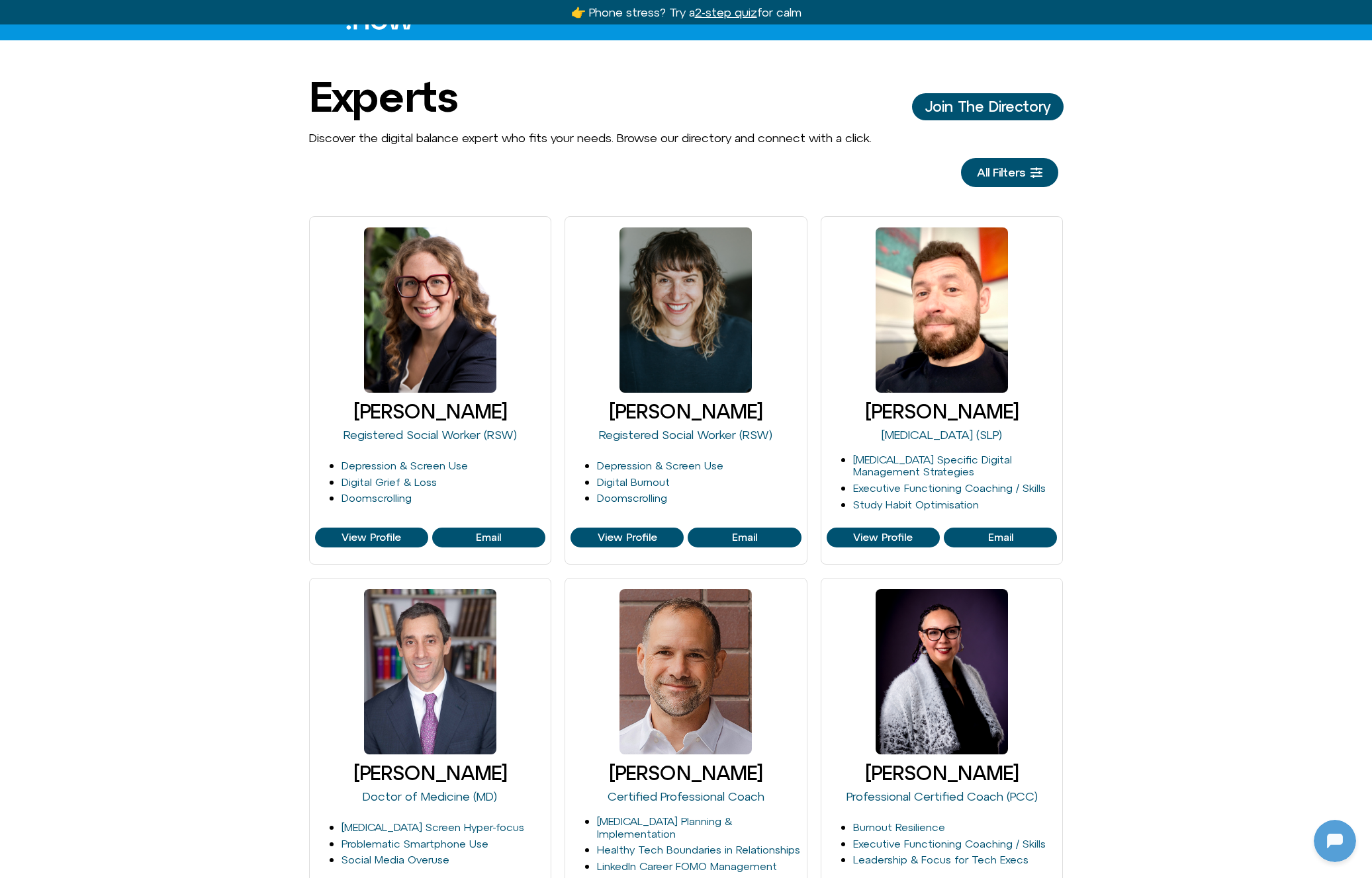
scroll to position [0, 0]
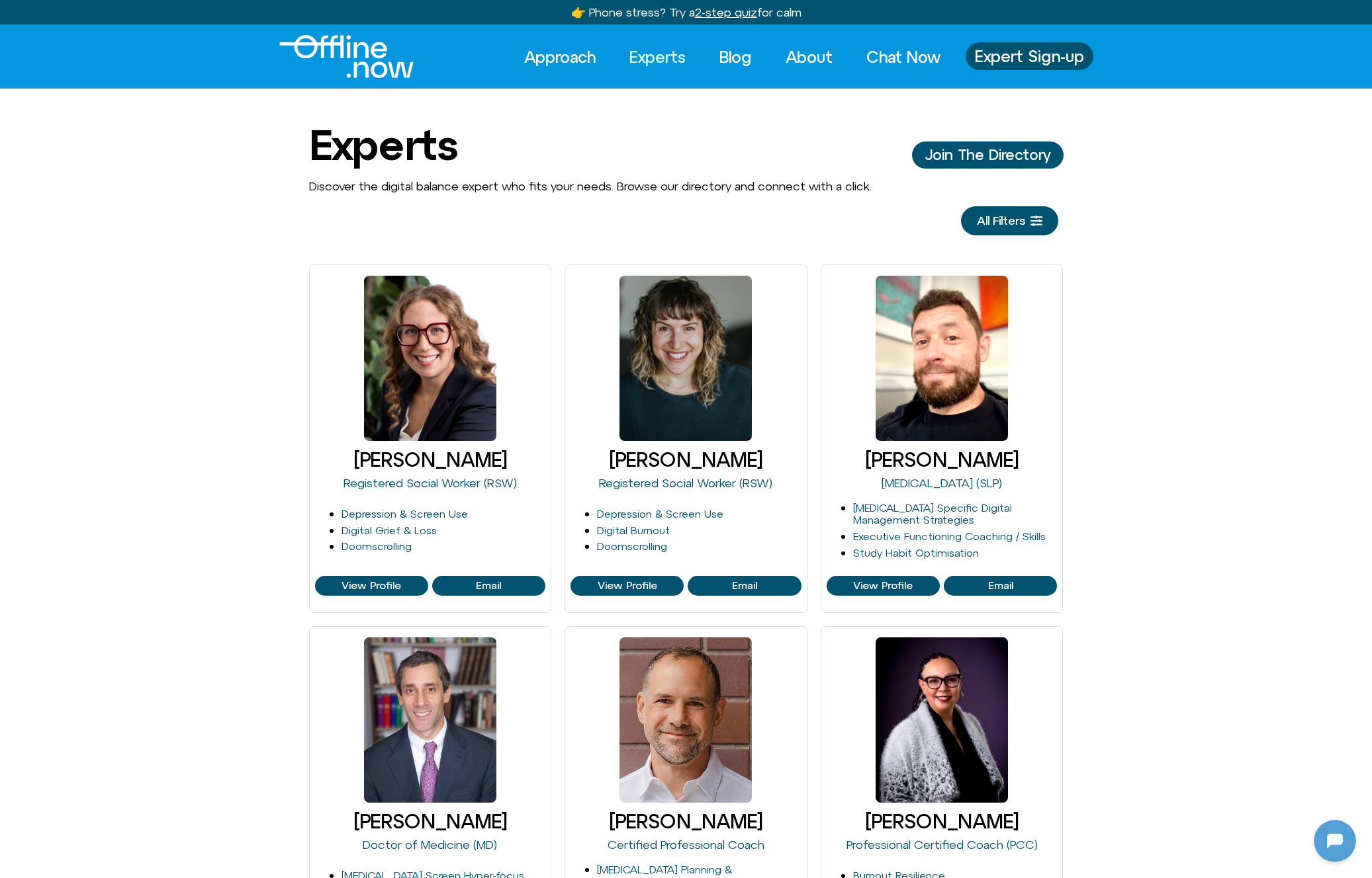
drag, startPoint x: 360, startPoint y: 42, endPoint x: 371, endPoint y: 48, distance: 12.5
click at [360, 41] on img "Logo" at bounding box center [346, 56] width 134 height 43
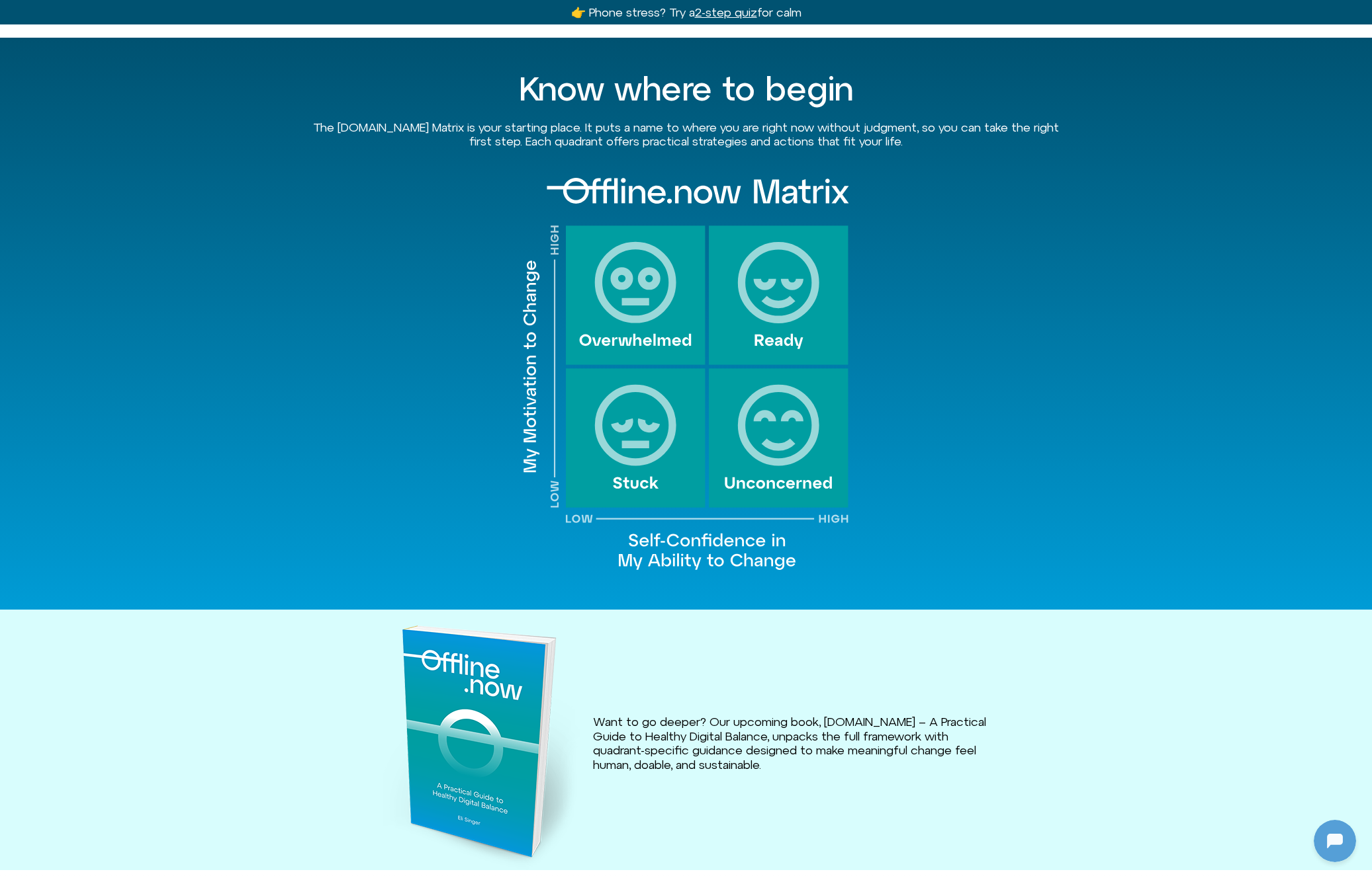
scroll to position [1277, 0]
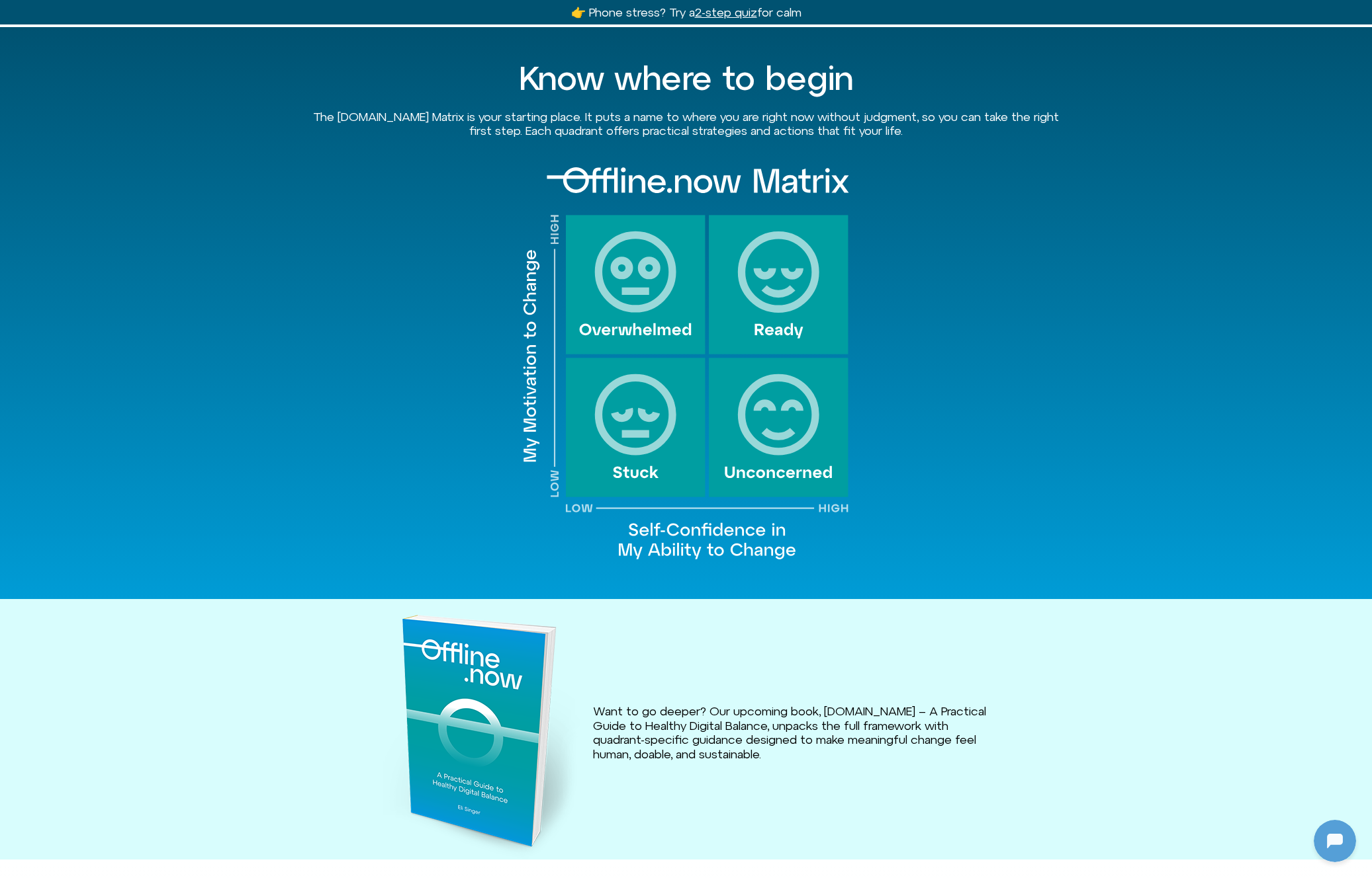
click at [391, 465] on div at bounding box center [686, 364] width 754 height 405
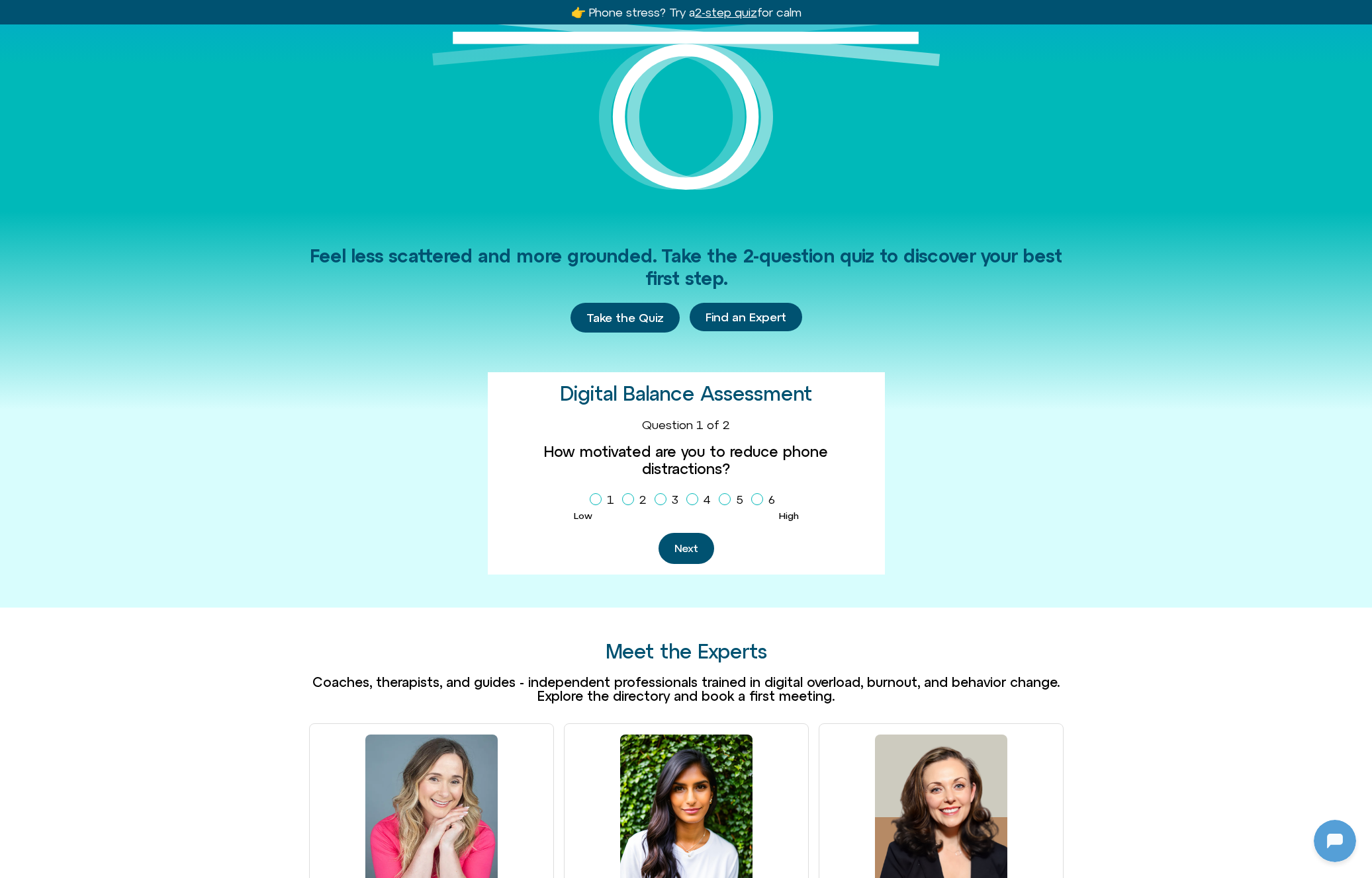
scroll to position [0, 0]
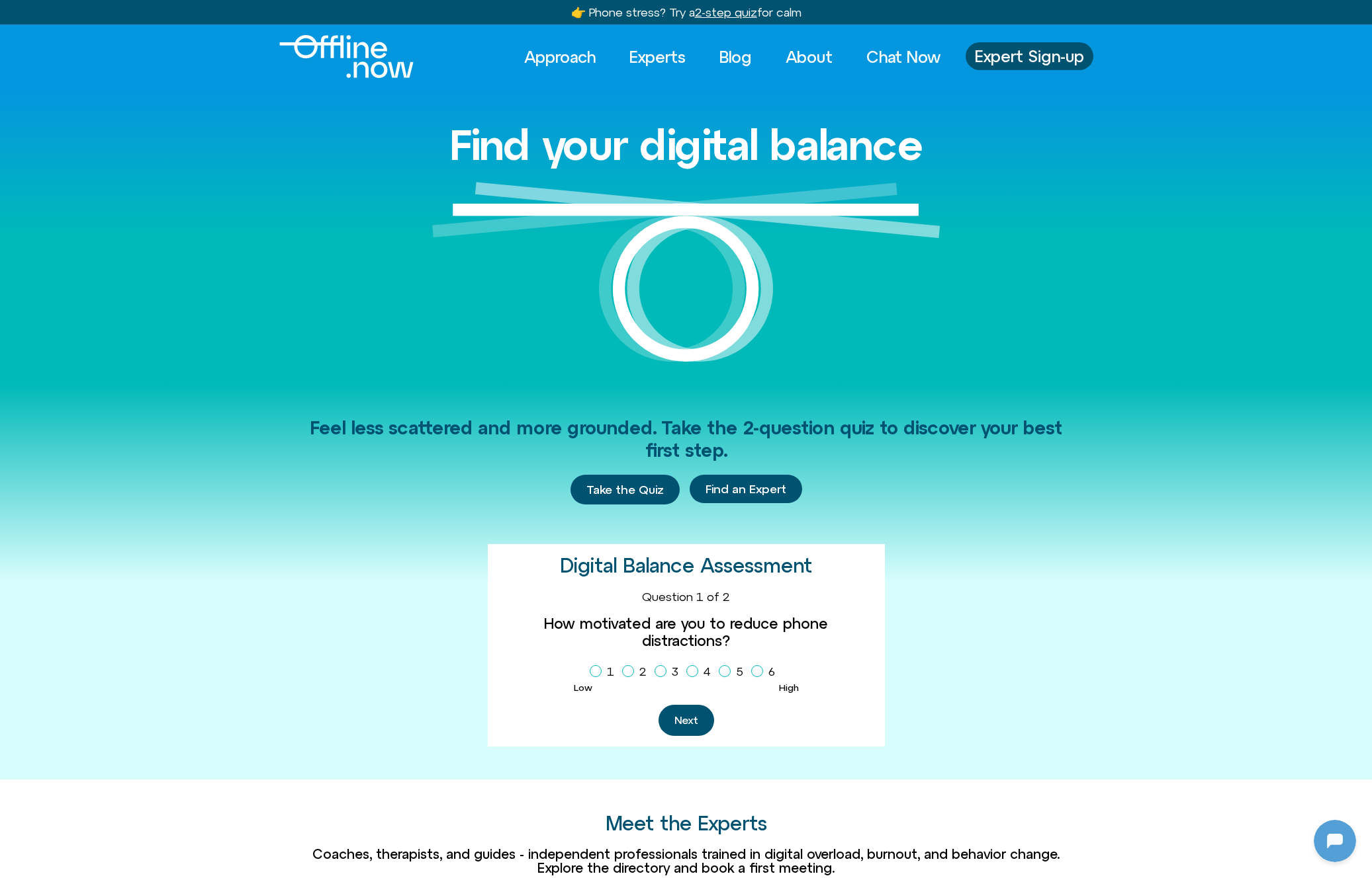
click at [138, 525] on div "Feel less scattered and more grounded. Take the 2-question quiz to discover you…" at bounding box center [686, 582] width 1372 height 397
click at [732, 66] on link "Blog" at bounding box center [736, 57] width 57 height 29
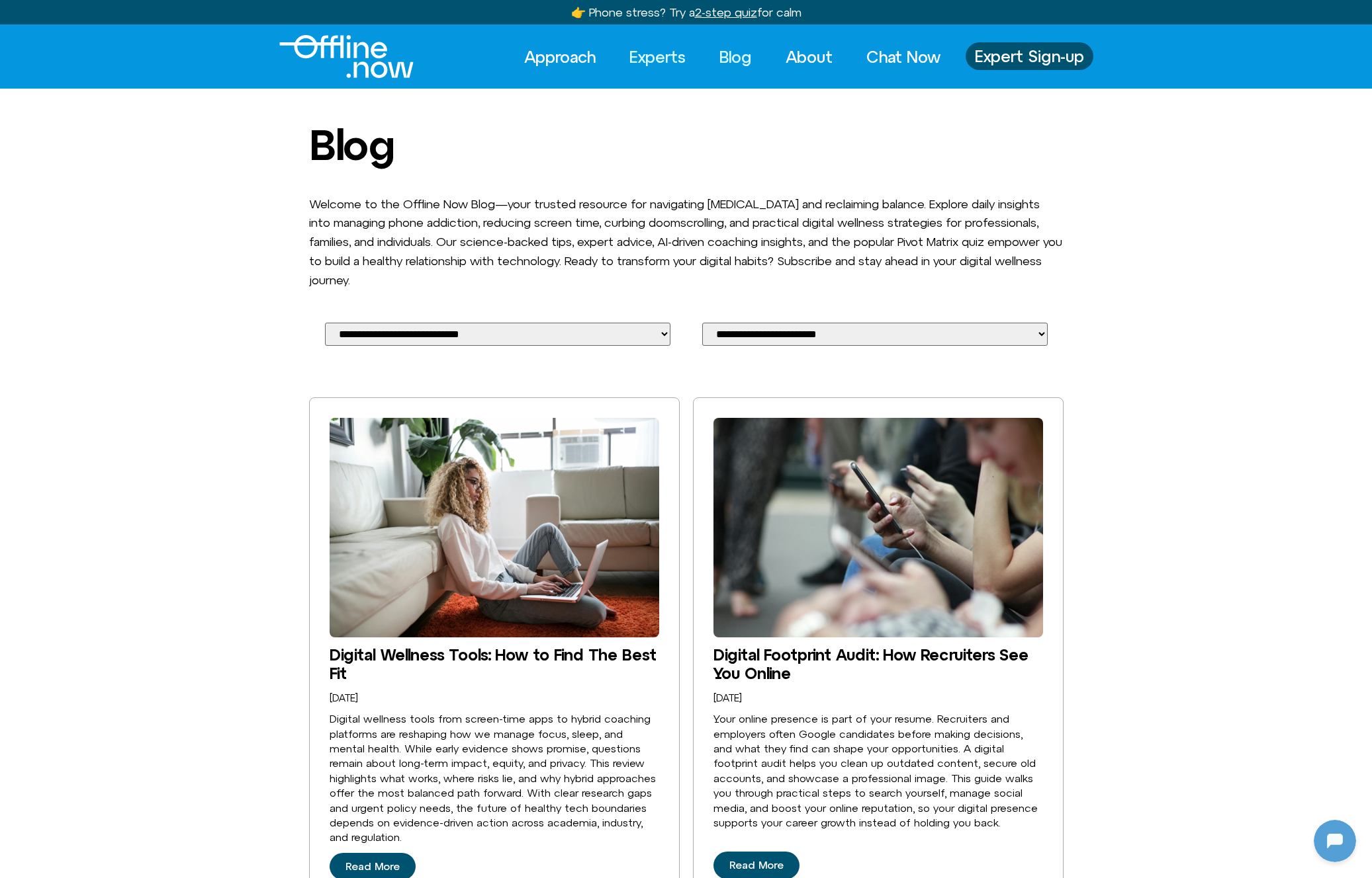
click at [670, 43] on link "Experts" at bounding box center [657, 57] width 80 height 29
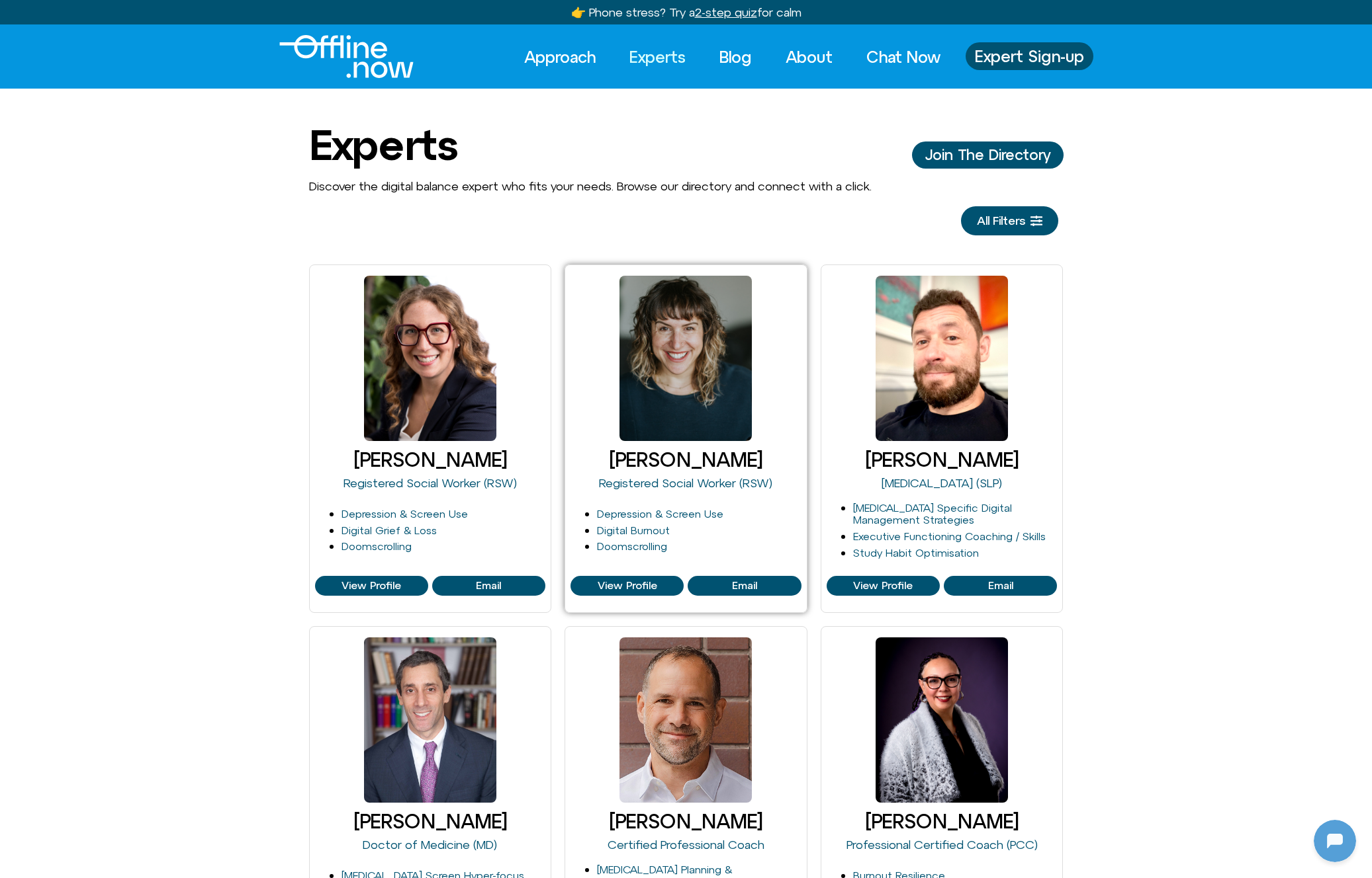
scroll to position [128, 0]
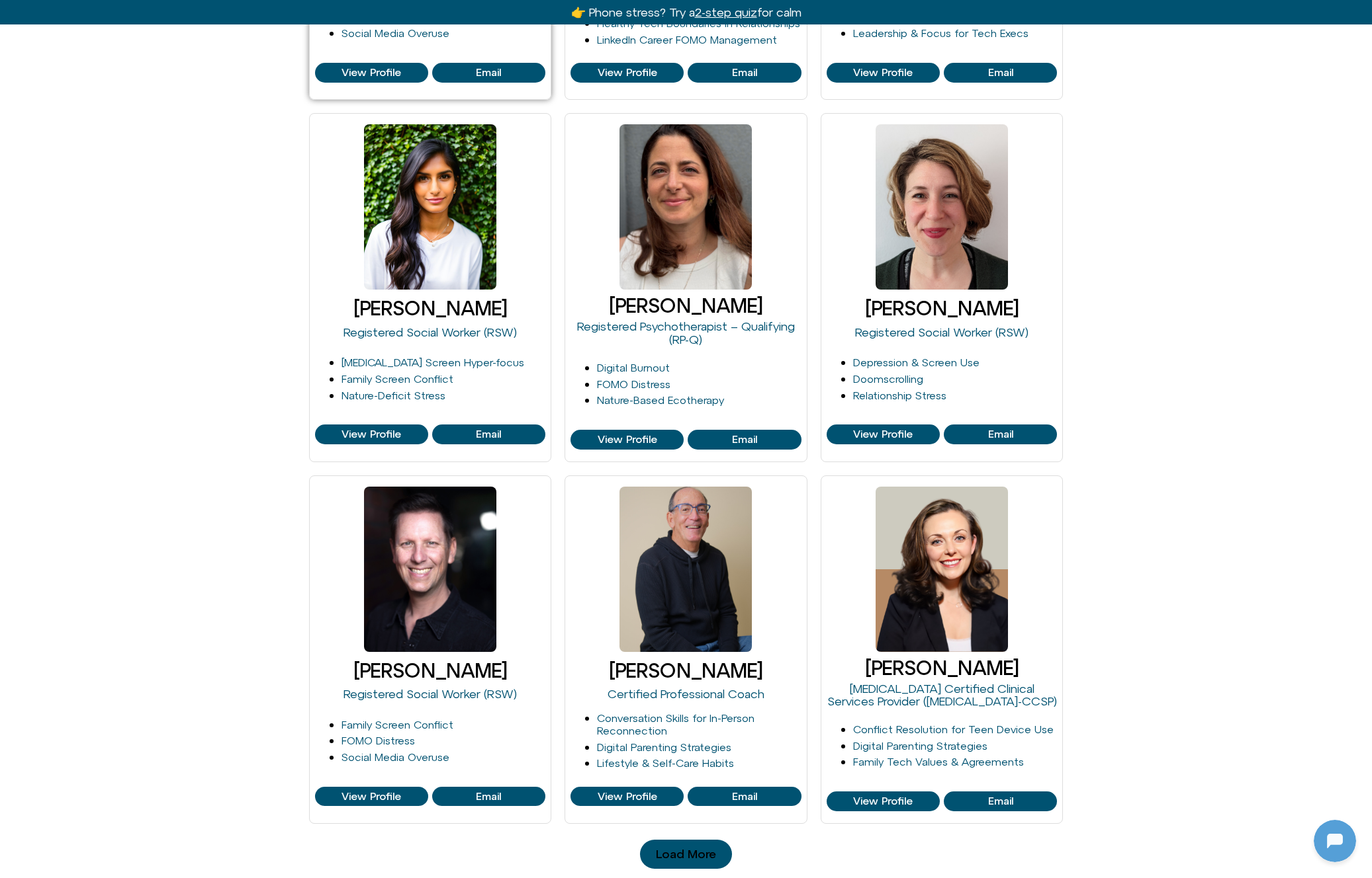
scroll to position [0, 0]
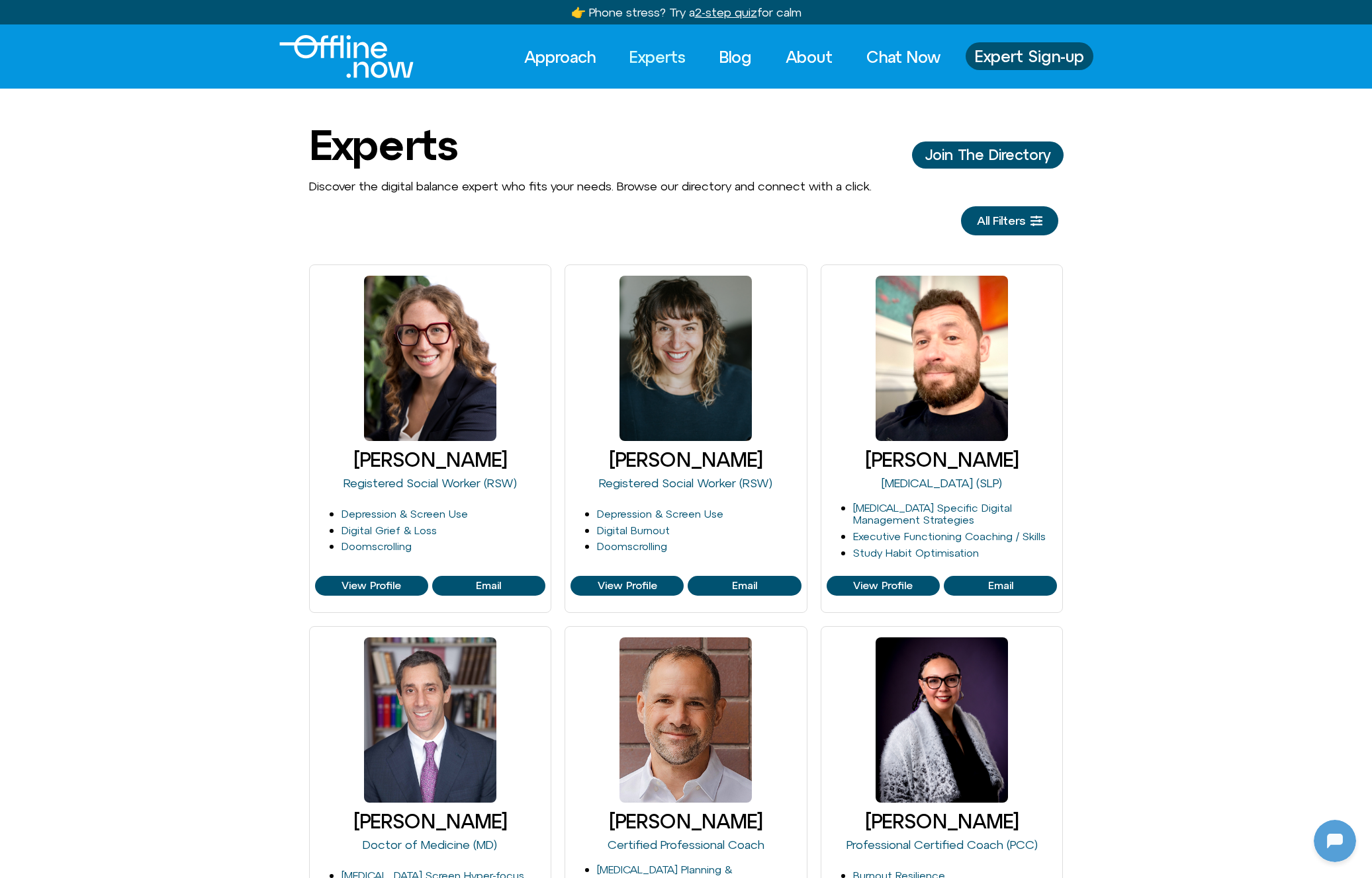
click at [629, 59] on link "Experts" at bounding box center [657, 57] width 80 height 29
click at [674, 57] on link "Experts" at bounding box center [657, 57] width 80 height 29
click at [421, 68] on div "Approach Experts Blog About Chat Now Approach Experts Blog About Chat Now Exper…" at bounding box center [755, 57] width 676 height 29
click at [415, 73] on div "Approach Experts Blog About Chat Now Approach Experts Blog About Chat Now Exper…" at bounding box center [686, 56] width 814 height 43
click at [371, 60] on img "Logo" at bounding box center [346, 56] width 134 height 43
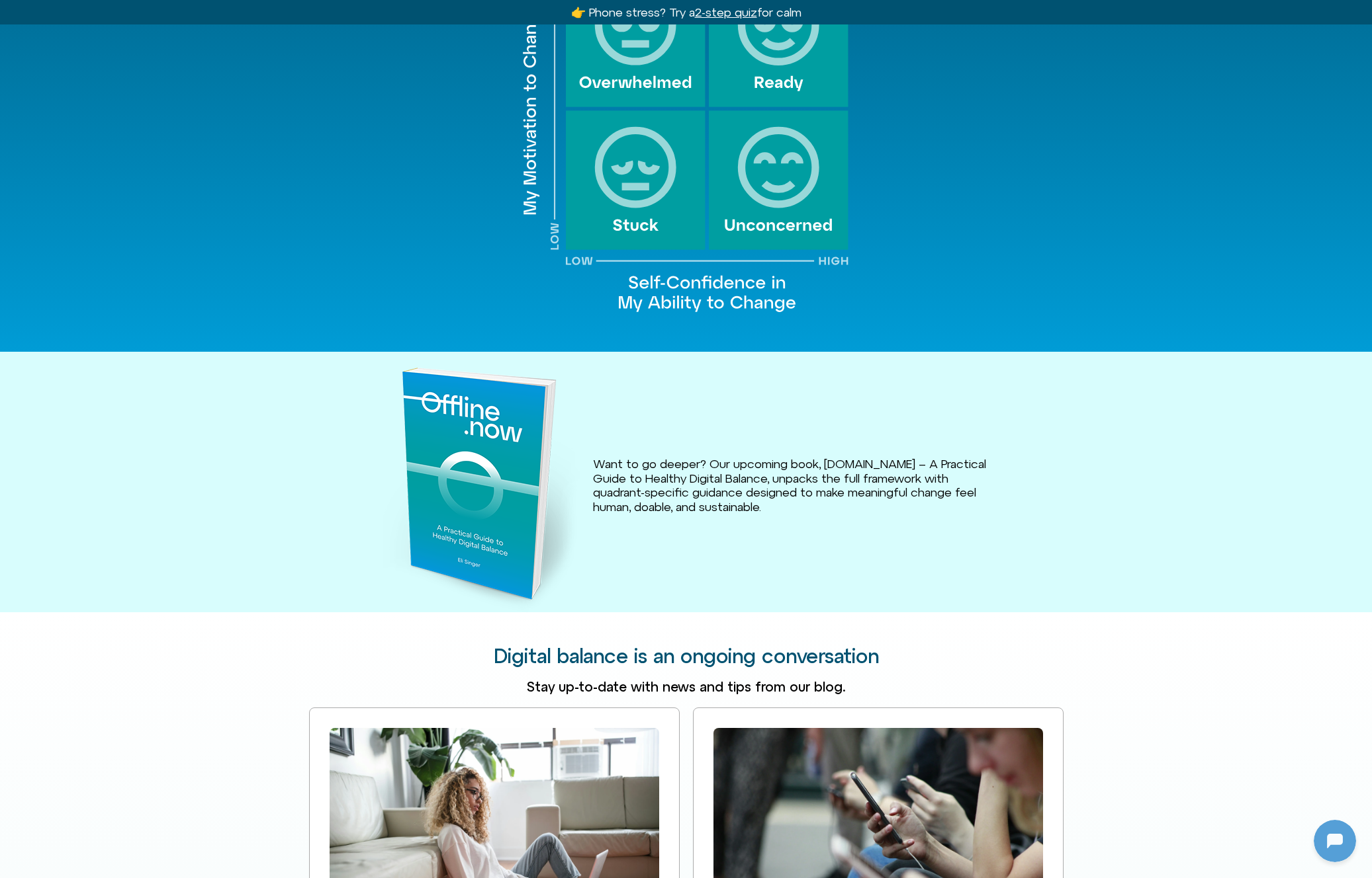
scroll to position [1528, 0]
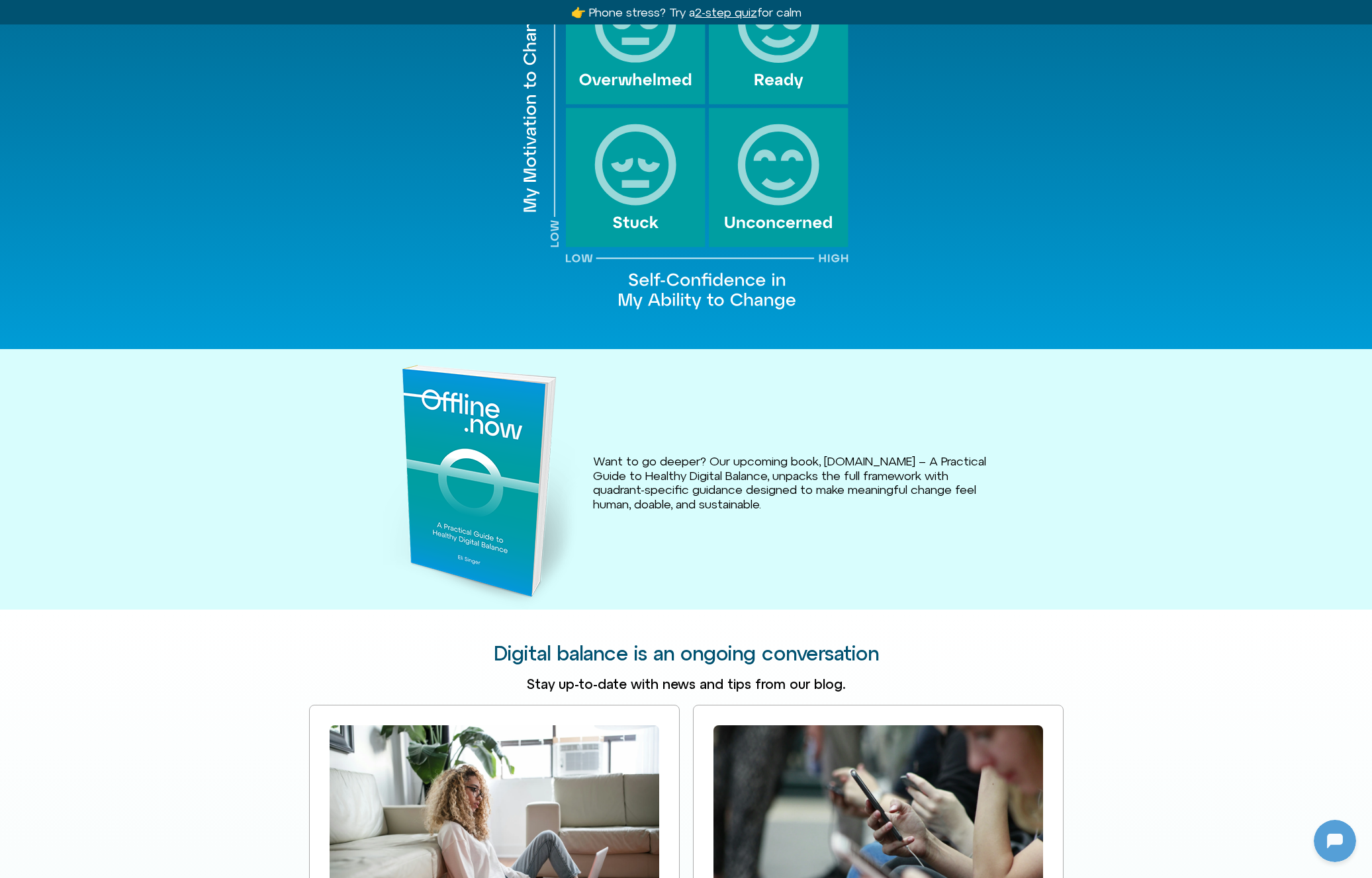
click at [486, 448] on img at bounding box center [481, 487] width 198 height 245
click at [621, 462] on span "Want to go deeper? Our upcoming book, [DOMAIN_NAME] – A Practical Guide to Heal…" at bounding box center [790, 482] width 396 height 57
click at [623, 461] on span "Want to go deeper? Our upcoming book, [DOMAIN_NAME] – A Practical Guide to Heal…" at bounding box center [790, 482] width 396 height 57
click at [623, 460] on span "Want to go deeper? Our upcoming book, [DOMAIN_NAME] – A Practical Guide to Heal…" at bounding box center [790, 482] width 396 height 57
click at [752, 454] on span "Want to go deeper? Our upcoming book, [DOMAIN_NAME] – A Practical Guide to Heal…" at bounding box center [790, 482] width 396 height 57
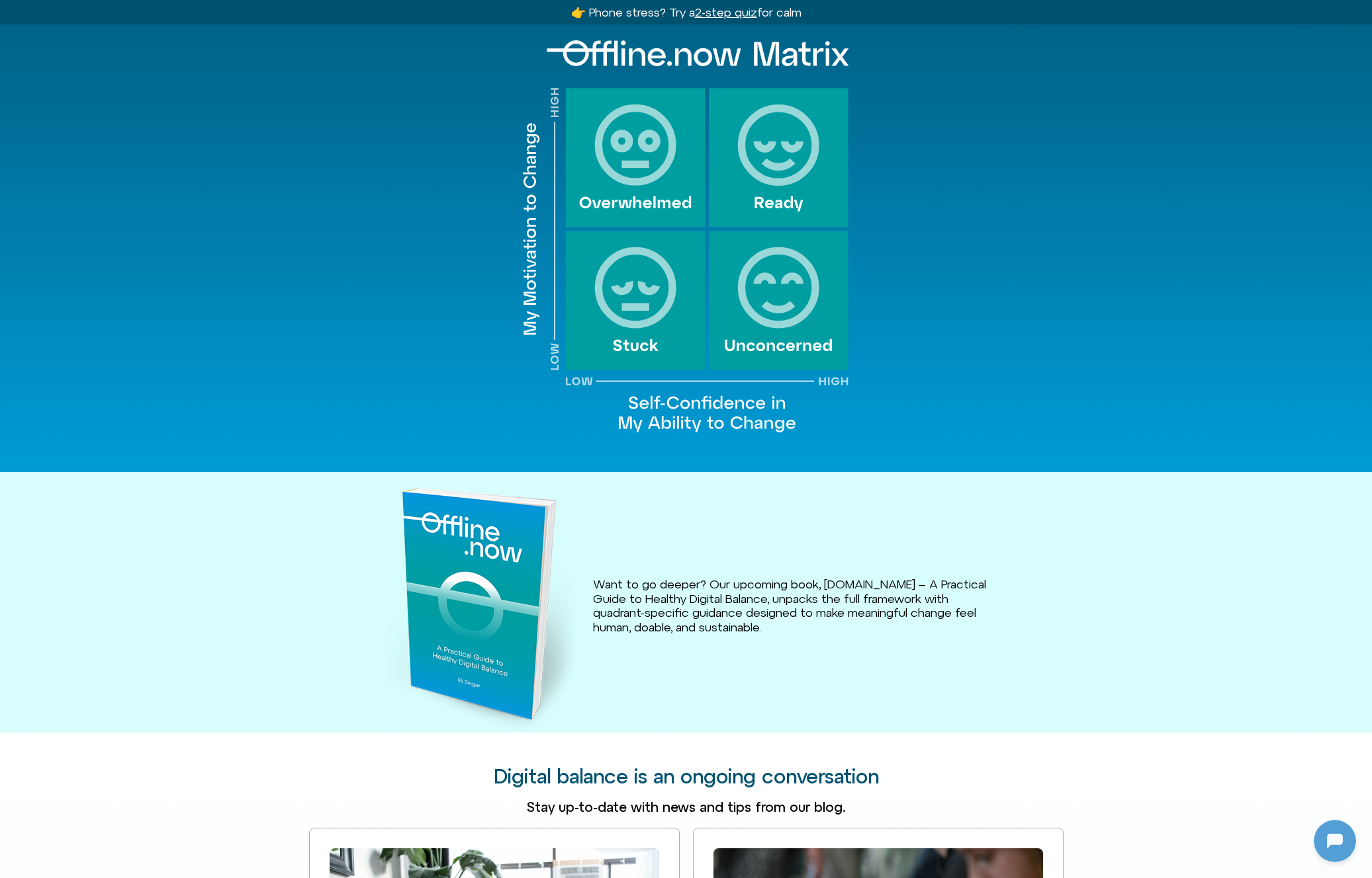
scroll to position [1393, 0]
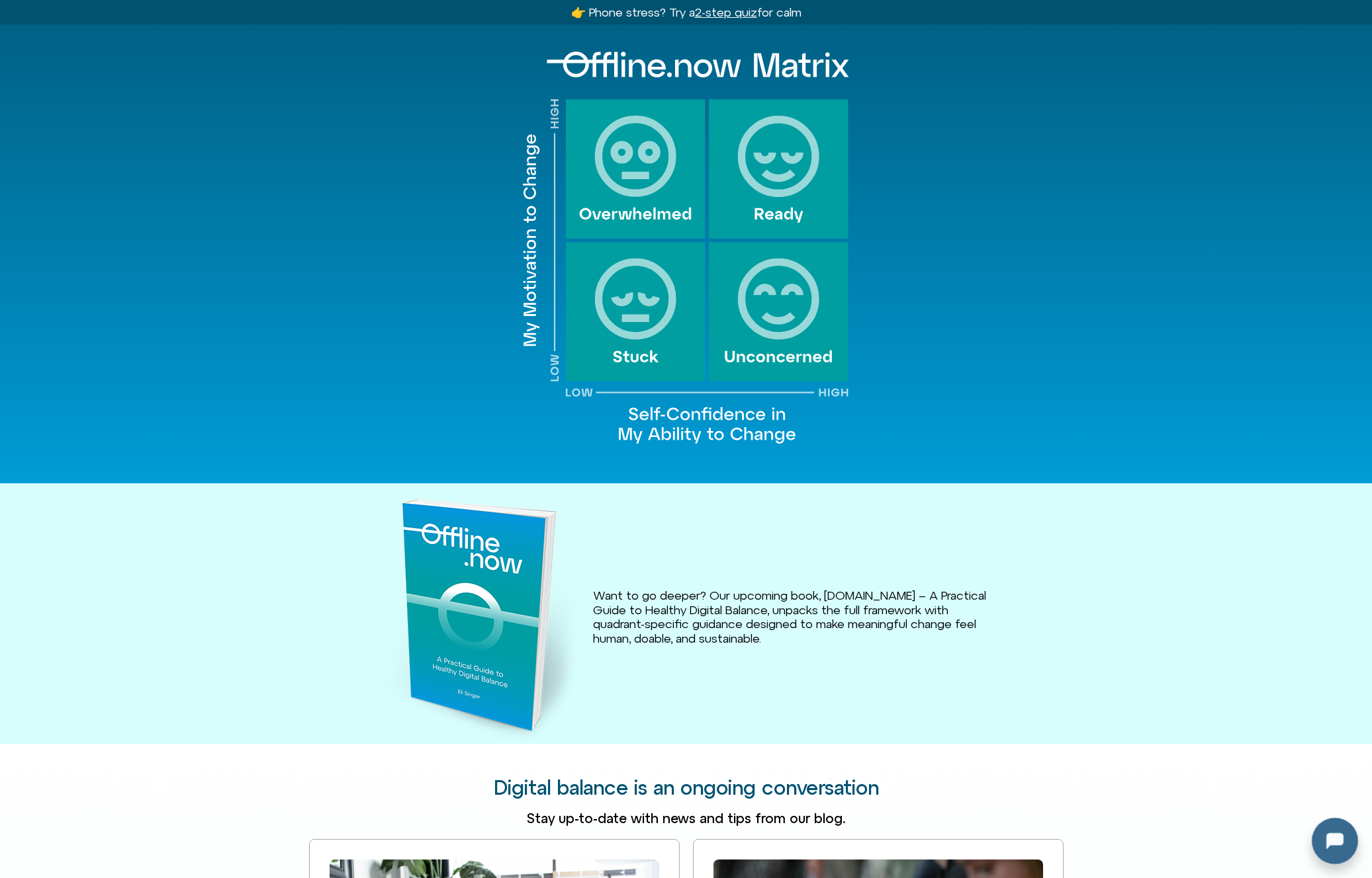
click at [1346, 841] on div at bounding box center [1332, 838] width 43 height 43
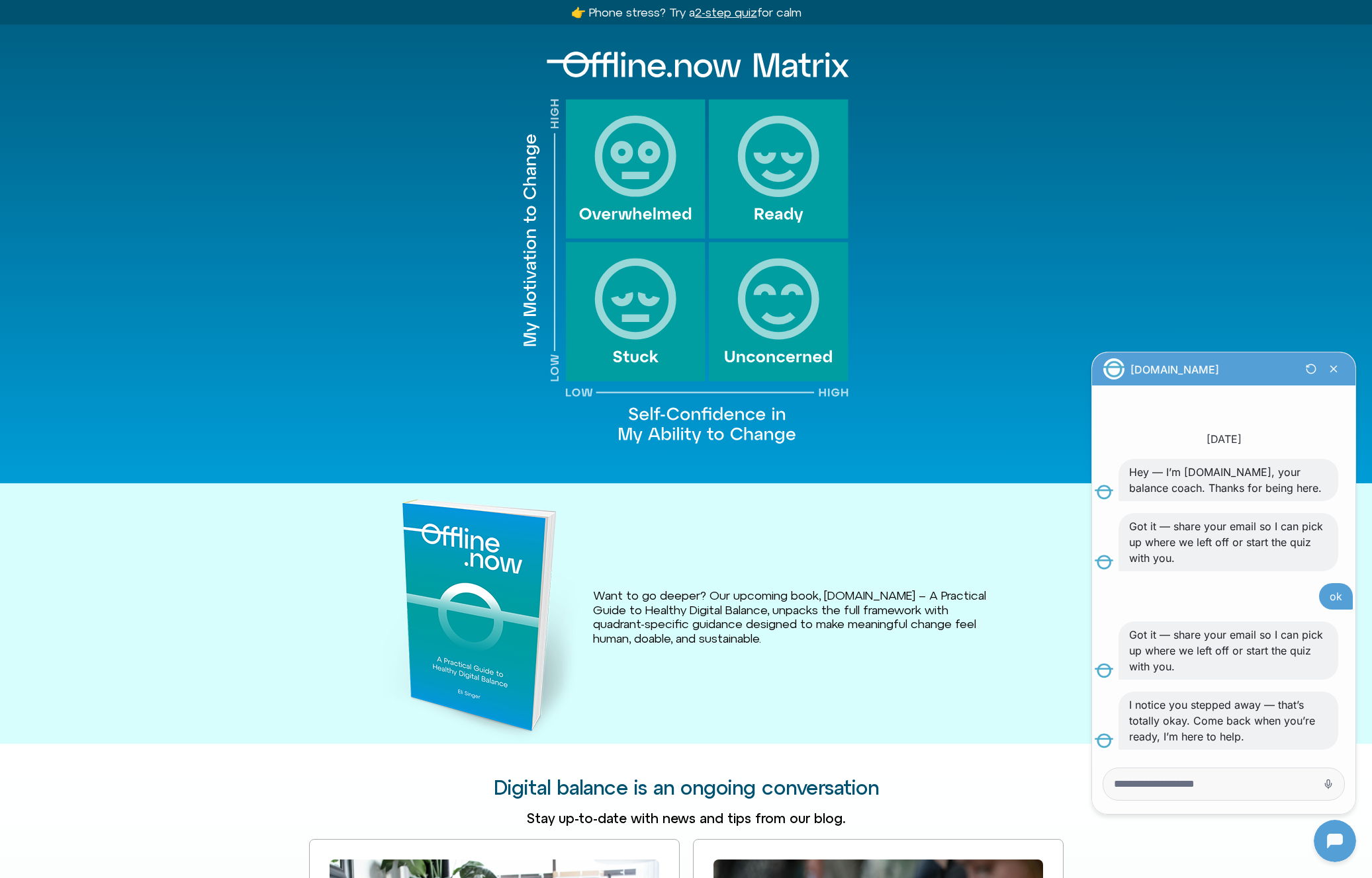
click at [267, 288] on div "Know where to begin The [DOMAIN_NAME] Matrix is your starting place. It puts a …" at bounding box center [686, 198] width 1372 height 573
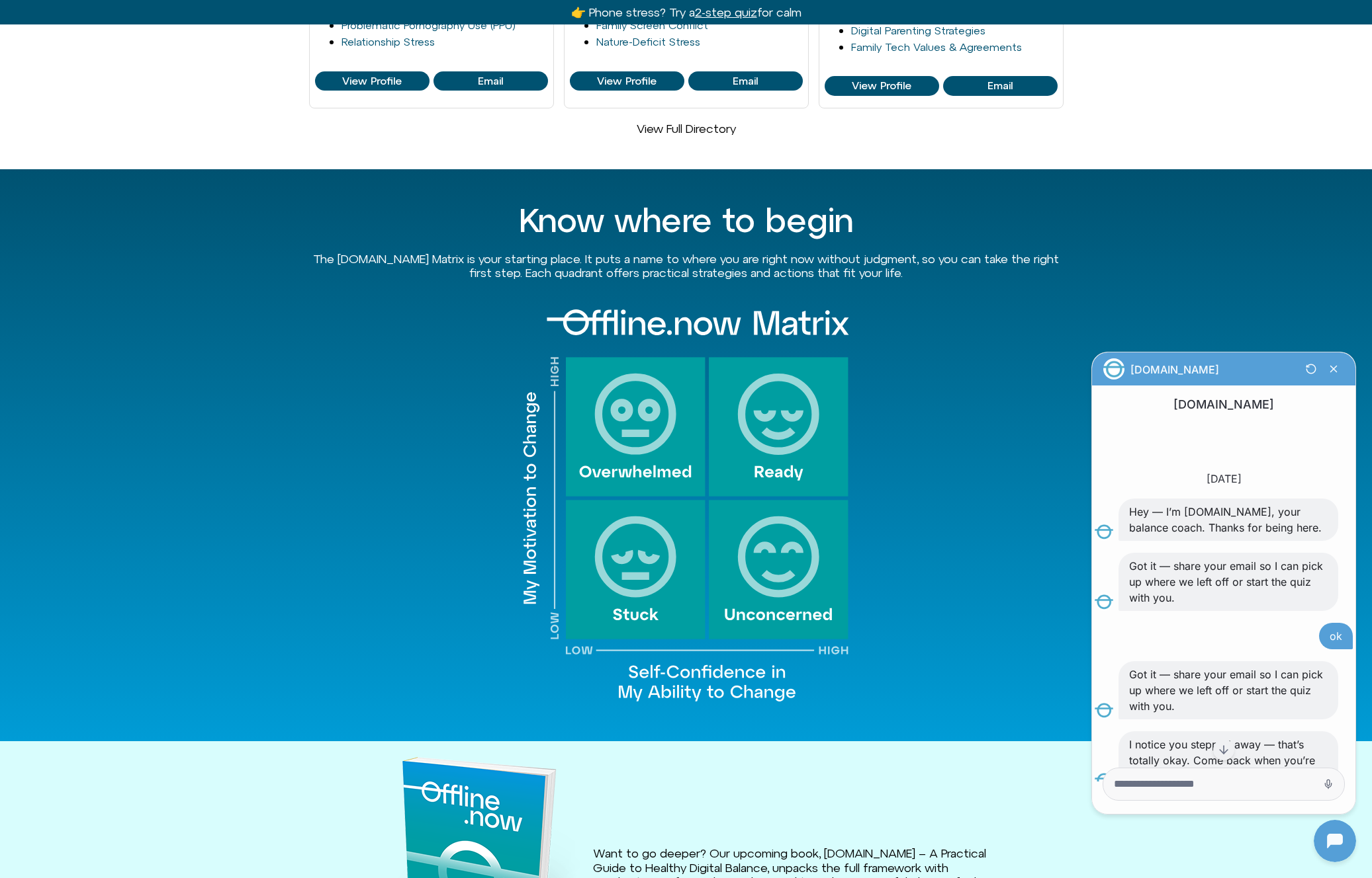
scroll to position [128, 0]
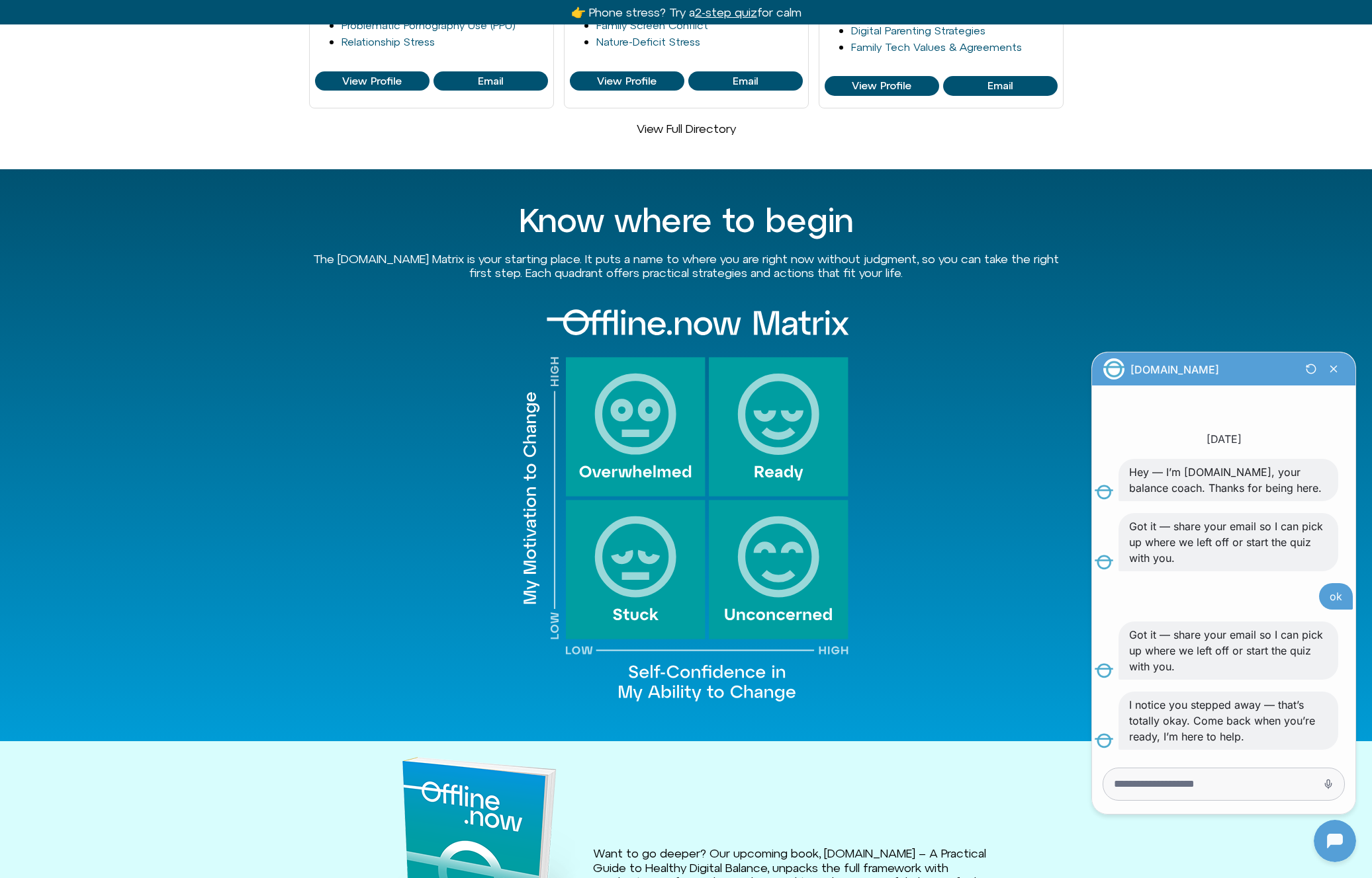
click at [1275, 768] on div at bounding box center [1223, 784] width 241 height 31
click at [1273, 784] on textarea "Message Input" at bounding box center [1205, 784] width 183 height 13
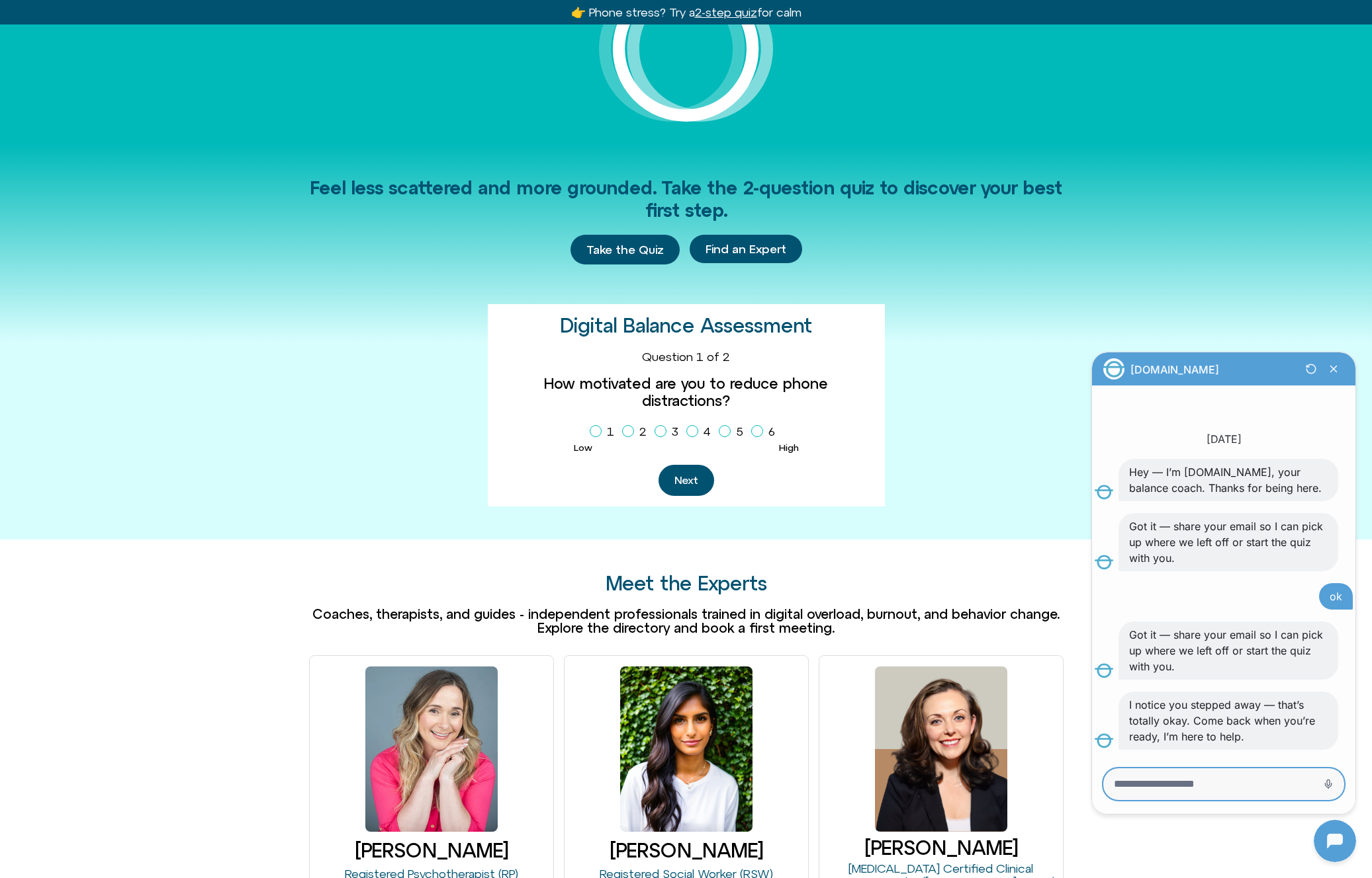
scroll to position [520, 0]
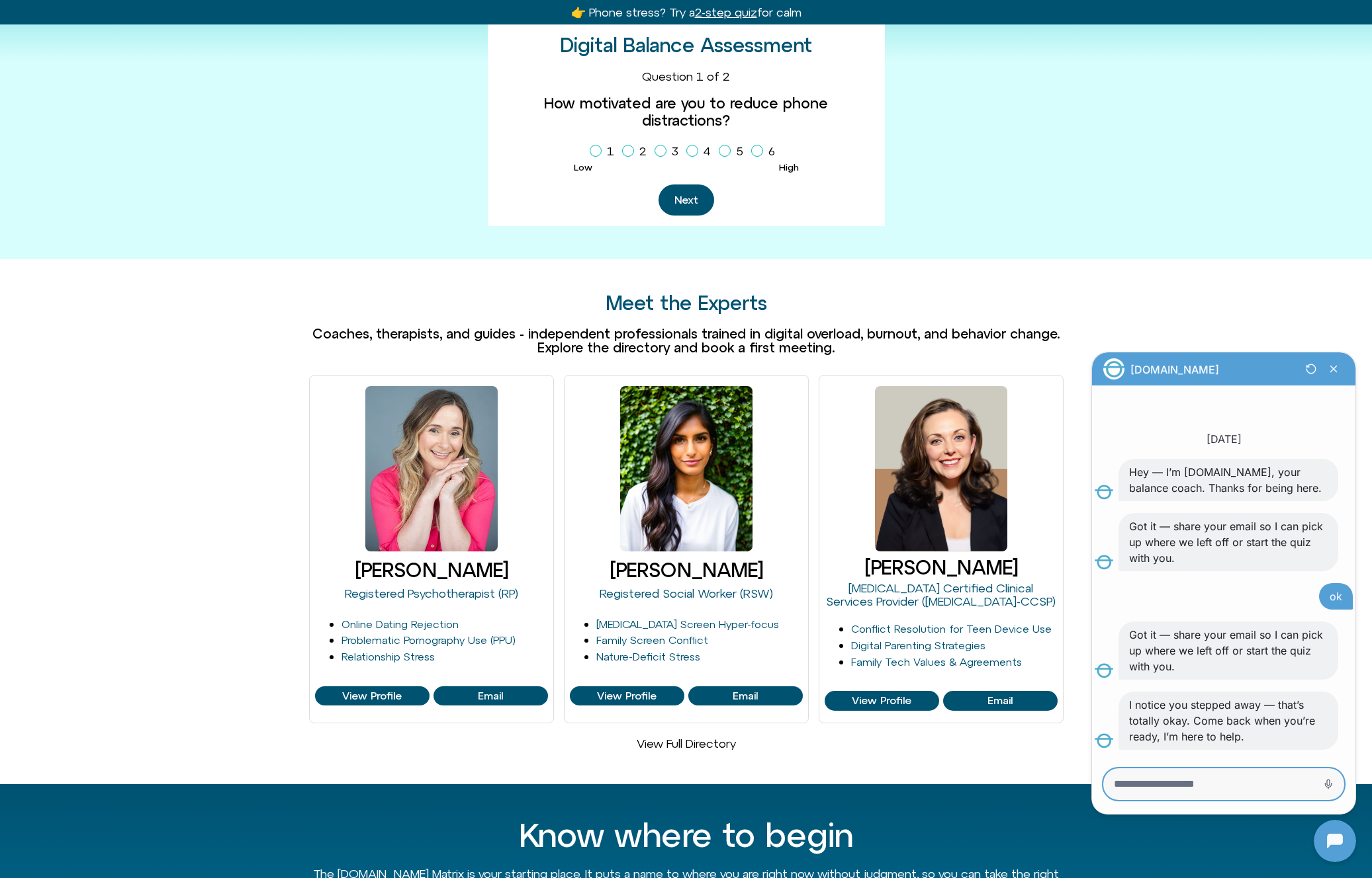
click at [1293, 782] on textarea "Message Input" at bounding box center [1205, 784] width 183 height 13
type textarea "**********"
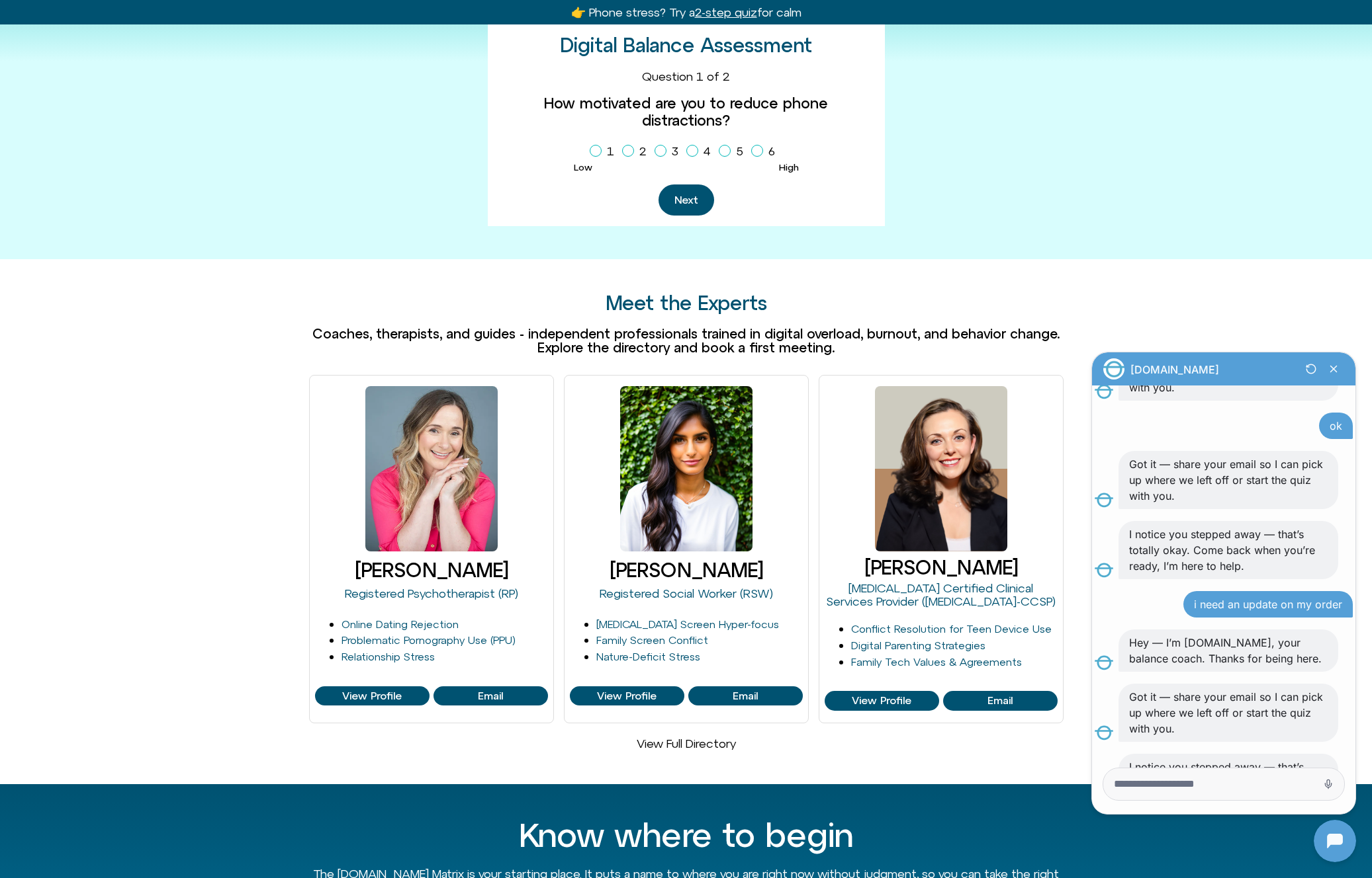
scroll to position [360, 0]
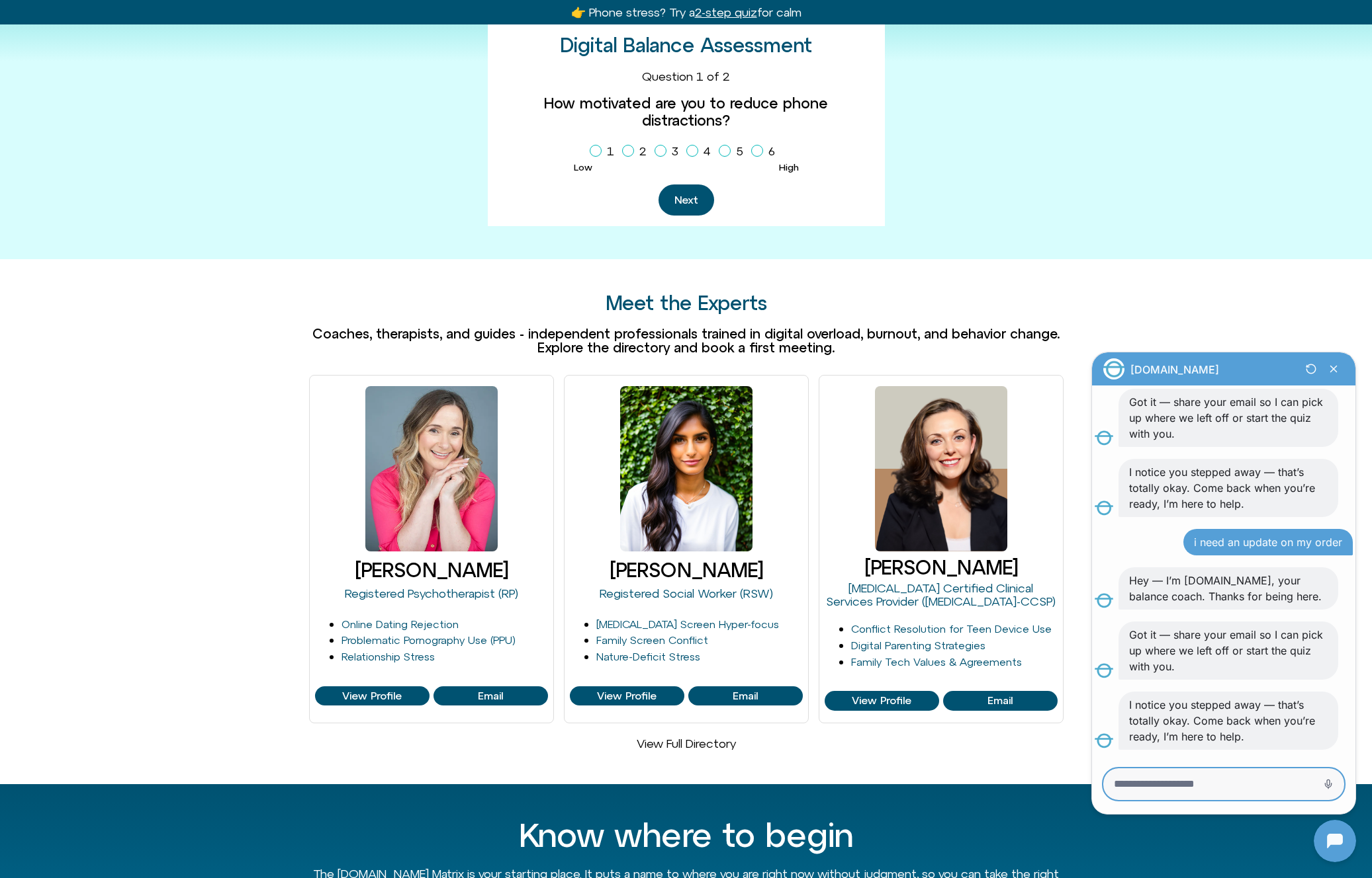
click at [1221, 788] on textarea "Message Input" at bounding box center [1205, 784] width 183 height 13
drag, startPoint x: 611, startPoint y: 548, endPoint x: 790, endPoint y: 547, distance: 179.0
click at [790, 560] on h3 "[PERSON_NAME]" at bounding box center [686, 570] width 233 height 22
click at [178, 189] on div "Feel less scattered and more grounded. Take the 2-question quiz to discover you…" at bounding box center [686, 62] width 1372 height 397
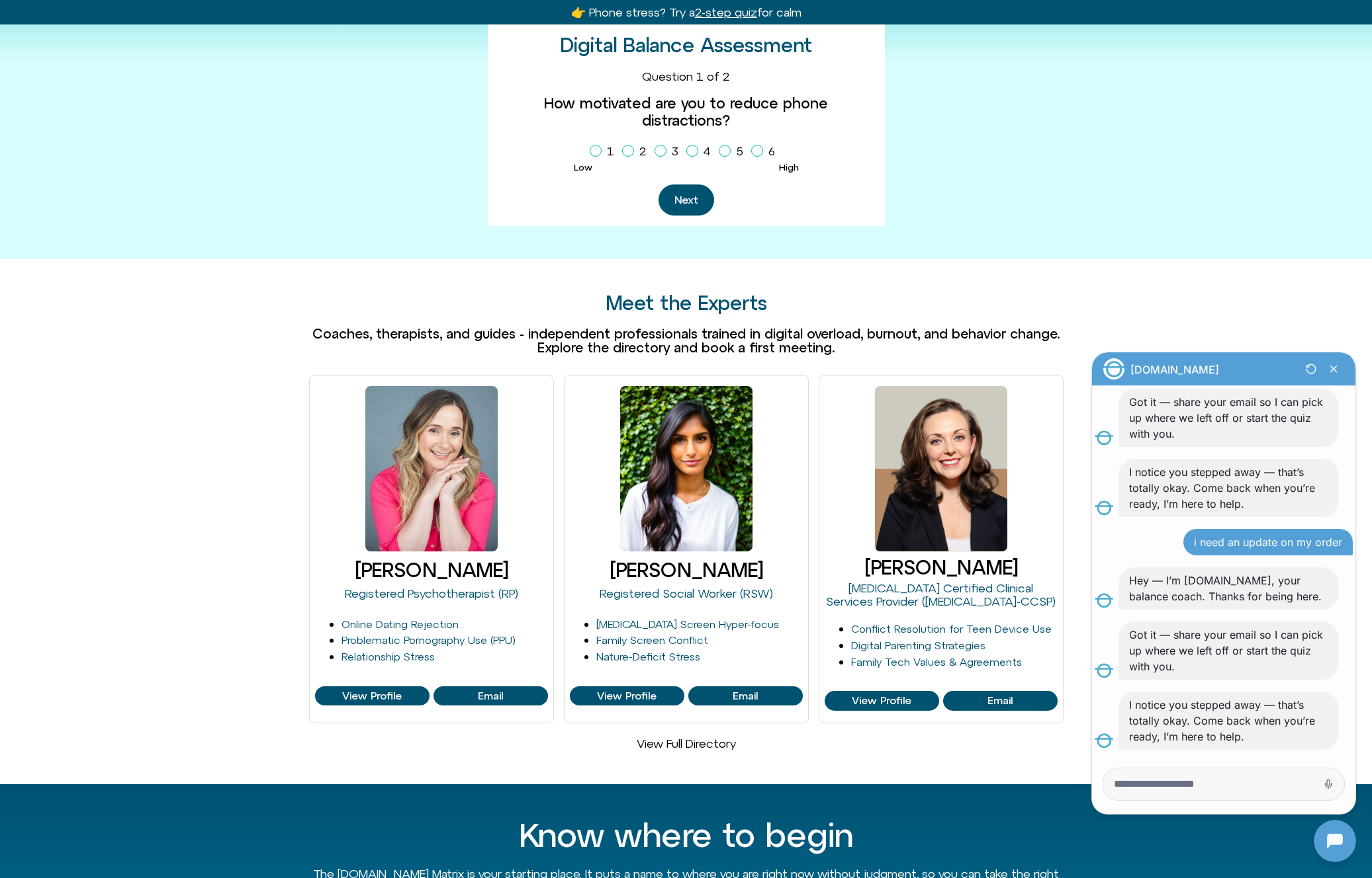
click at [145, 375] on div "[PERSON_NAME] Registered Psychotherapist (RP) Online Dating Rejection Problemat…" at bounding box center [686, 563] width 1372 height 376
